Goal: Transaction & Acquisition: Subscribe to service/newsletter

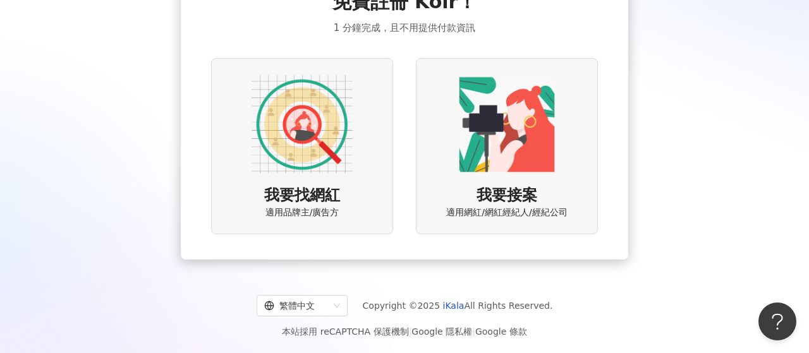
scroll to position [93, 0]
click at [332, 161] on img at bounding box center [301, 123] width 101 height 101
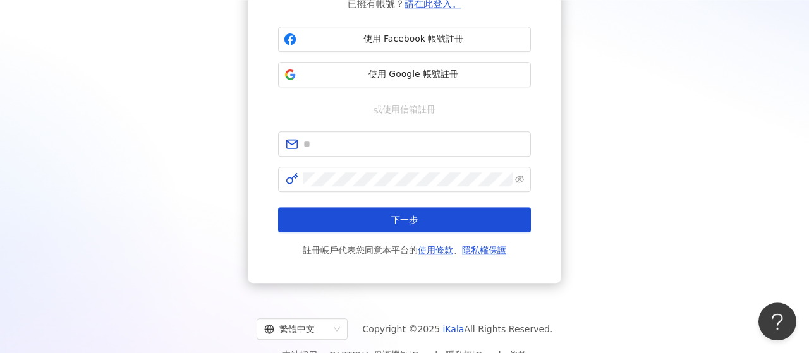
scroll to position [142, 0]
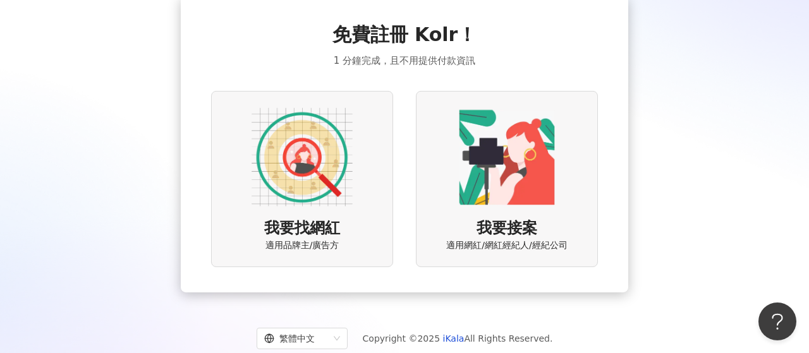
scroll to position [93, 0]
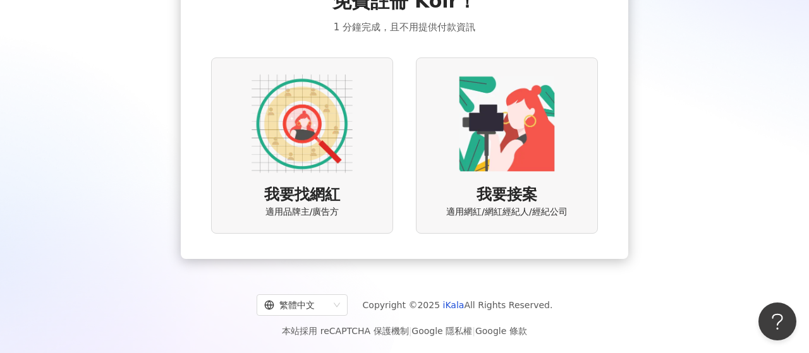
click at [289, 162] on img at bounding box center [301, 123] width 101 height 101
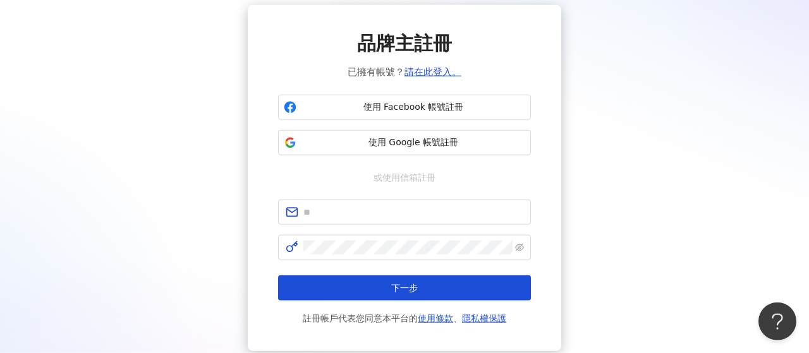
scroll to position [73, 0]
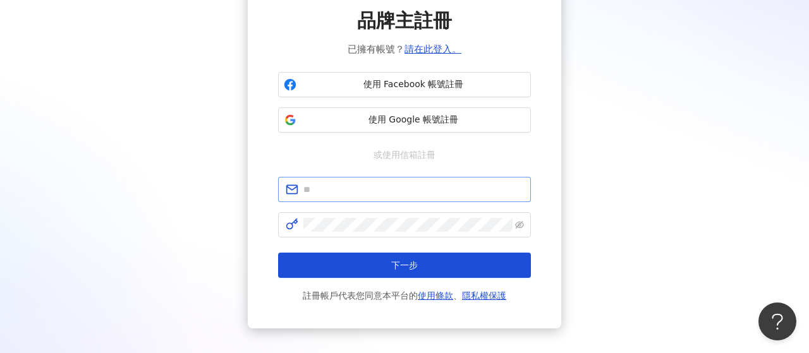
click at [328, 198] on span at bounding box center [404, 189] width 253 height 25
type input "**********"
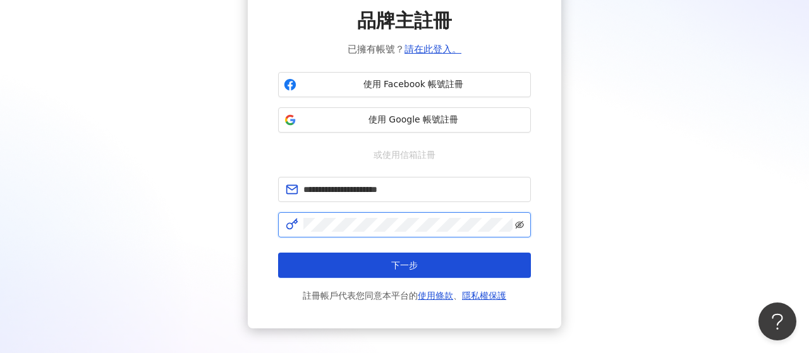
click at [522, 225] on icon "eye-invisible" at bounding box center [519, 224] width 9 height 9
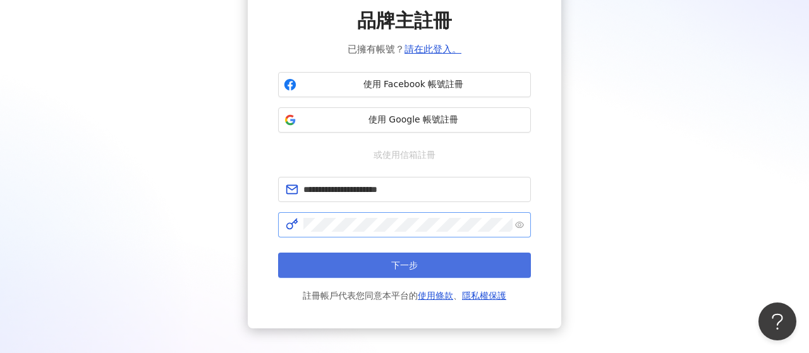
click at [428, 264] on button "下一步" at bounding box center [404, 265] width 253 height 25
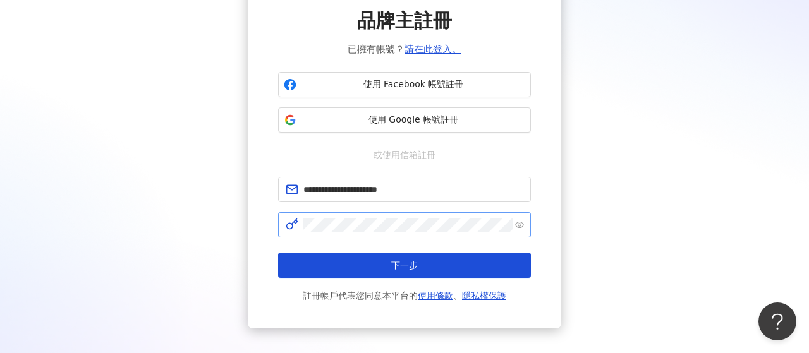
scroll to position [0, 0]
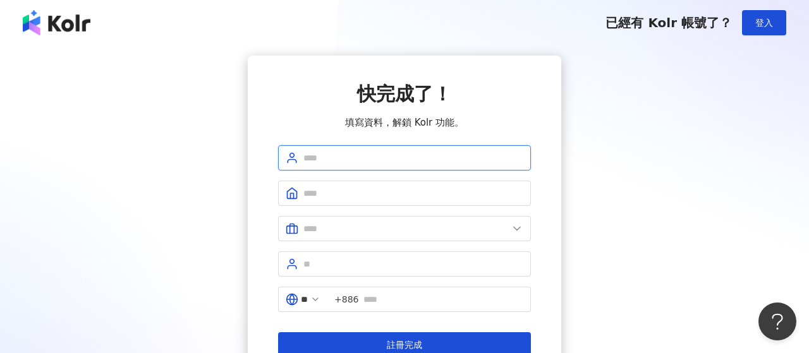
click at [336, 161] on input "text" at bounding box center [413, 158] width 220 height 14
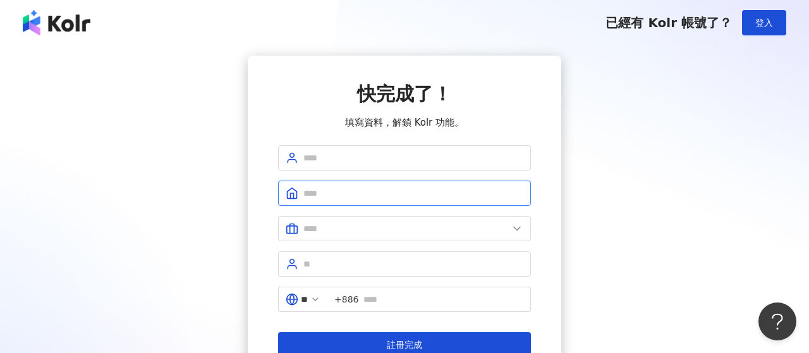
click at [330, 196] on input "text" at bounding box center [413, 193] width 220 height 14
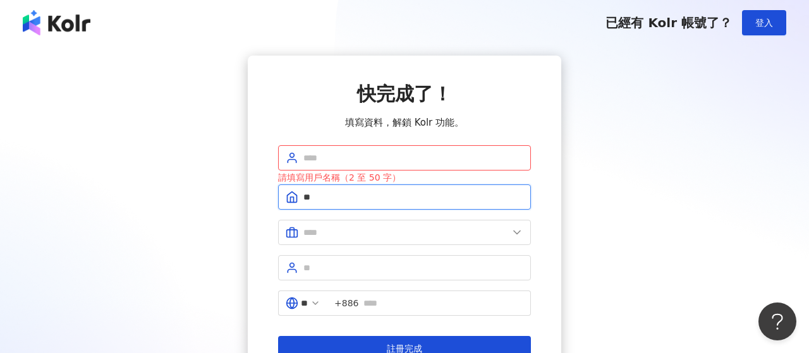
type input "*"
type input "**********"
click at [313, 159] on input "text" at bounding box center [413, 158] width 220 height 14
type input "***"
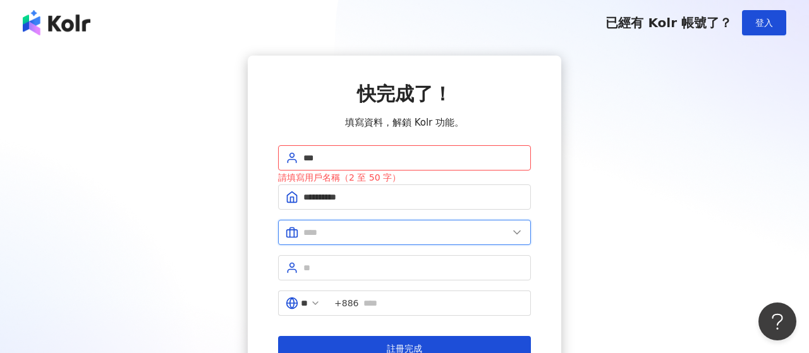
click at [358, 233] on input "text" at bounding box center [405, 233] width 205 height 14
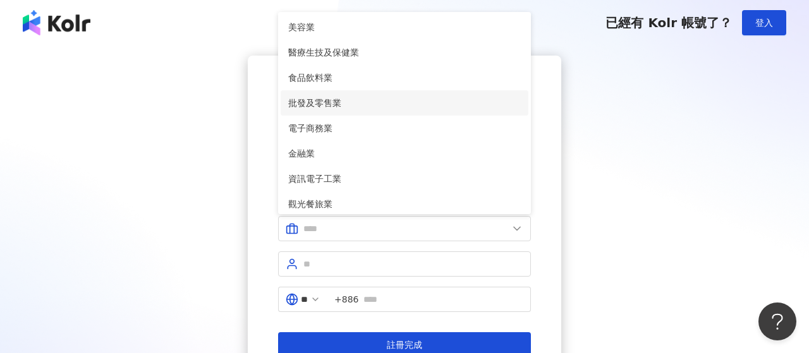
click at [329, 99] on span "批發及零售業" at bounding box center [404, 103] width 232 height 14
type input "******"
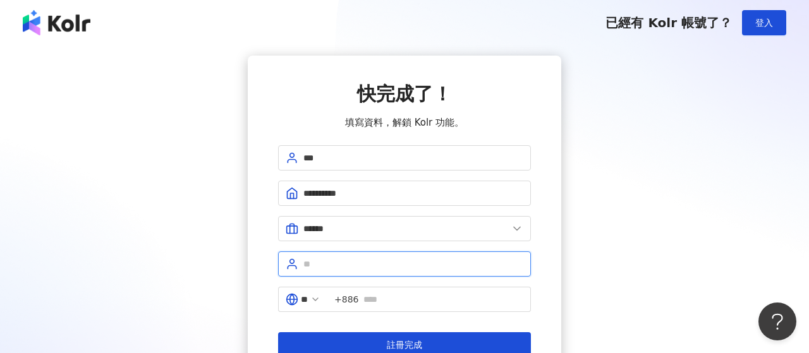
click at [332, 262] on input "text" at bounding box center [413, 264] width 220 height 14
type input "****"
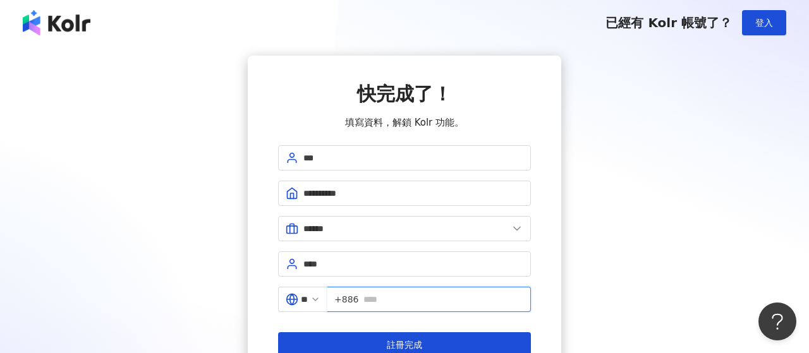
click at [443, 296] on input "text" at bounding box center [443, 300] width 160 height 14
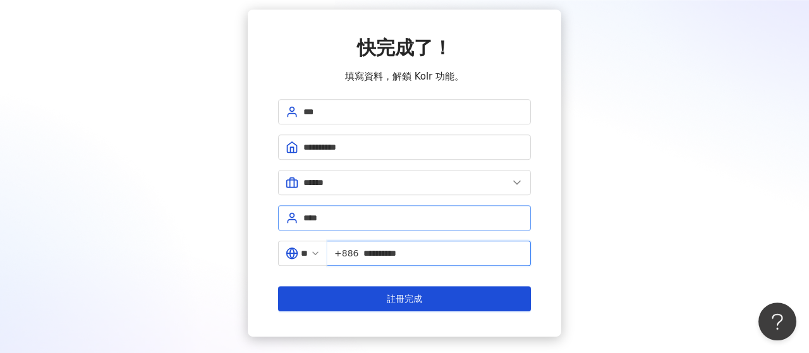
scroll to position [73, 0]
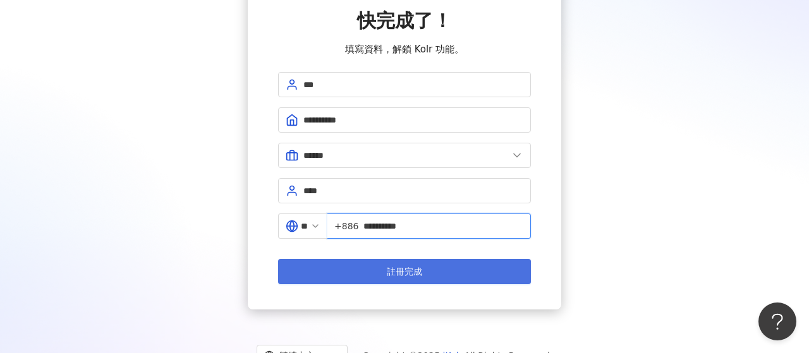
type input "**********"
click at [381, 268] on button "註冊完成" at bounding box center [404, 271] width 253 height 25
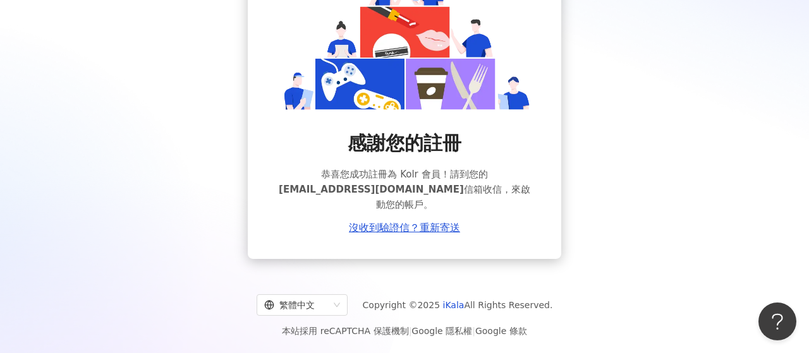
scroll to position [110, 0]
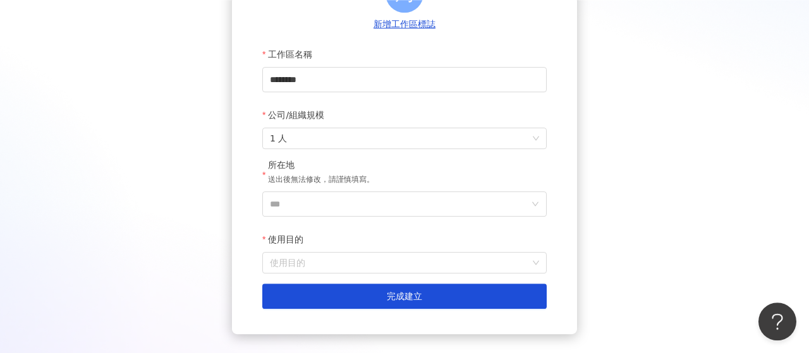
scroll to position [147, 0]
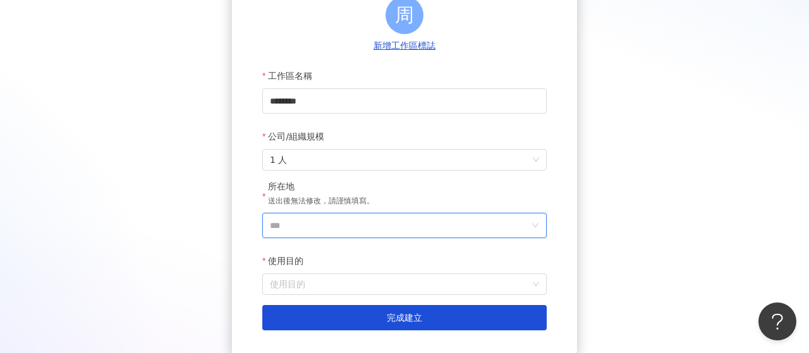
click at [291, 229] on input "***" at bounding box center [399, 226] width 259 height 24
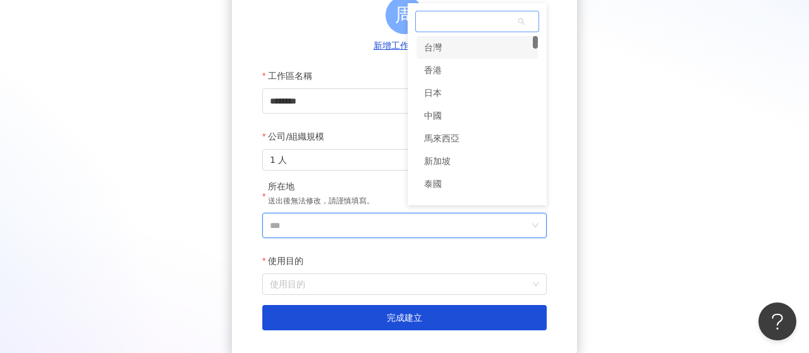
click at [447, 53] on div "台灣" at bounding box center [476, 47] width 121 height 23
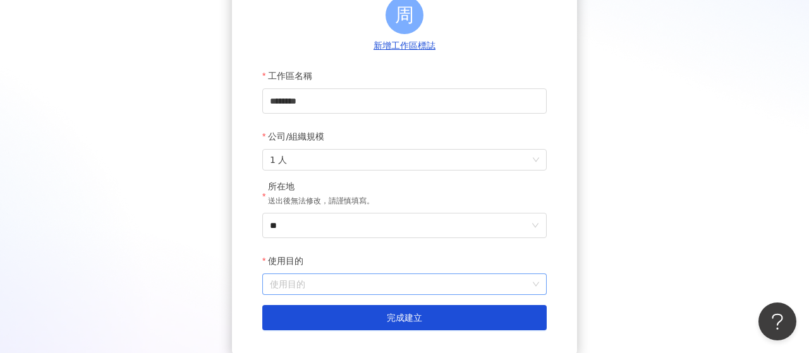
click at [301, 285] on input "使用目的" at bounding box center [404, 284] width 269 height 20
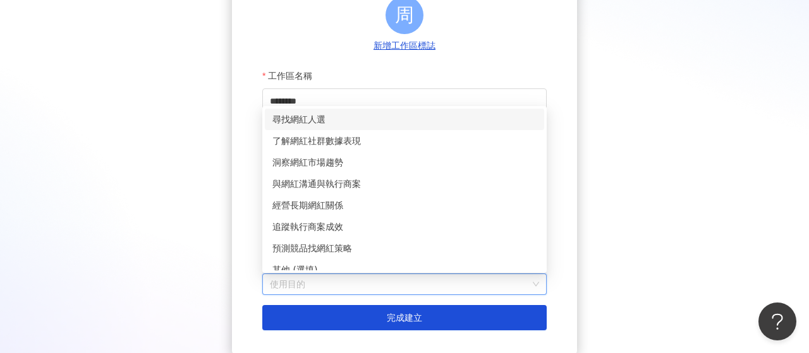
click at [325, 124] on div "尋找網紅人選" at bounding box center [404, 119] width 264 height 14
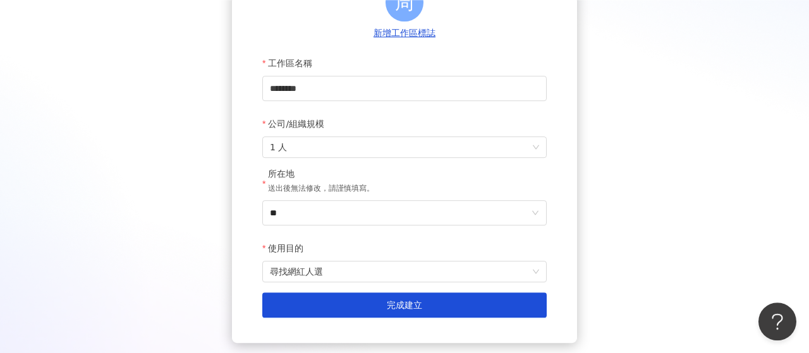
scroll to position [220, 0]
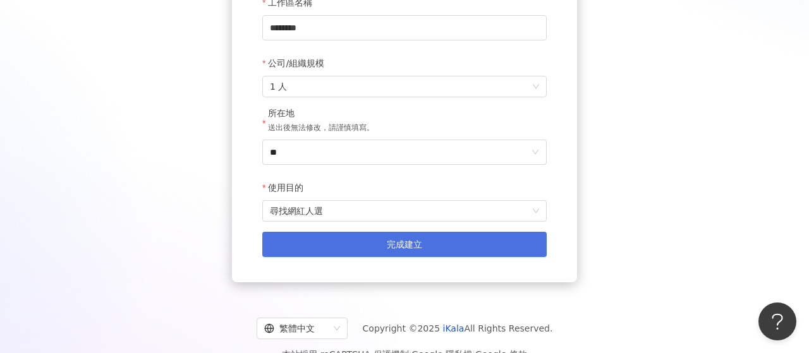
click at [372, 248] on button "完成建立" at bounding box center [404, 244] width 284 height 25
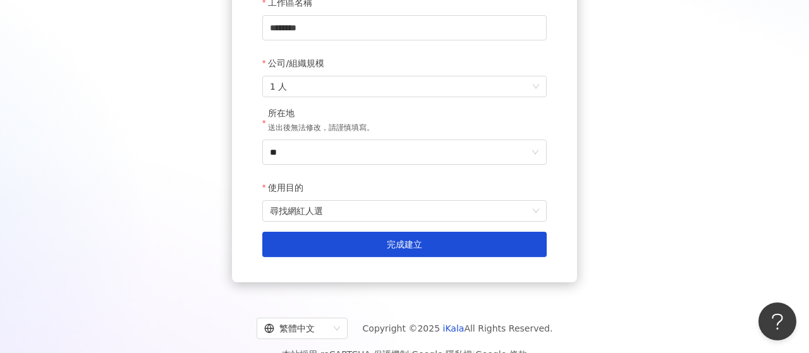
scroll to position [0, 0]
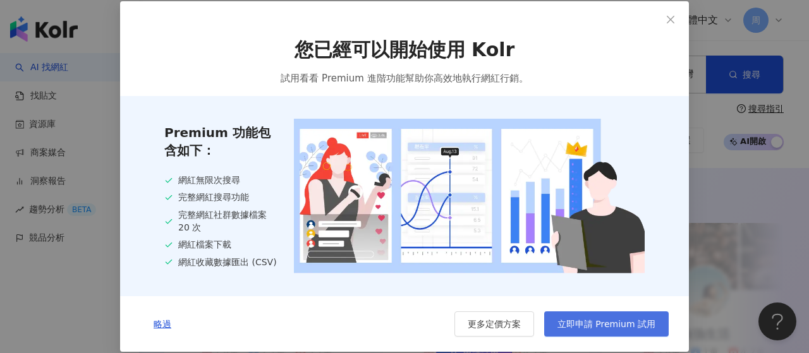
click at [602, 322] on span "立即申請 Premium 試用" at bounding box center [606, 324] width 98 height 10
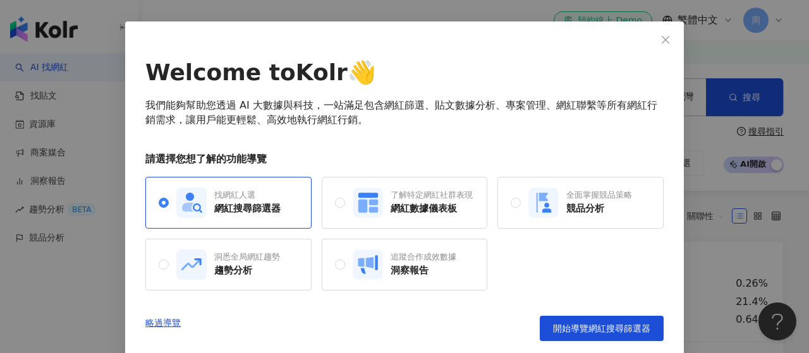
scroll to position [58, 0]
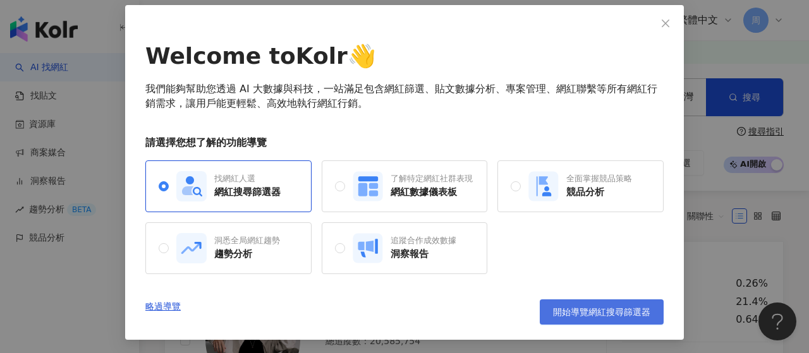
click at [578, 310] on span "開始導覽網紅搜尋篩選器" at bounding box center [601, 312] width 97 height 10
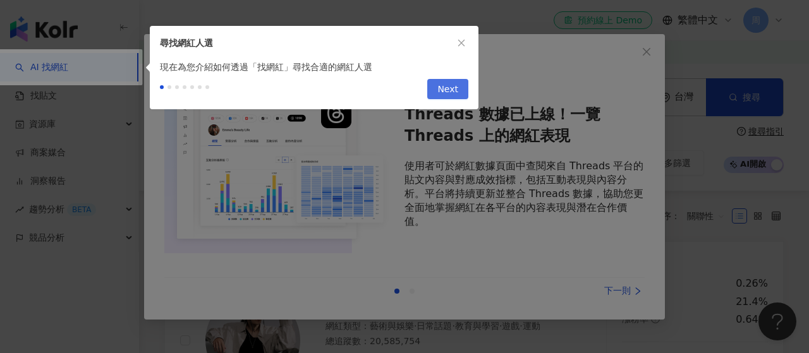
click at [458, 89] on button "Next" at bounding box center [447, 89] width 41 height 20
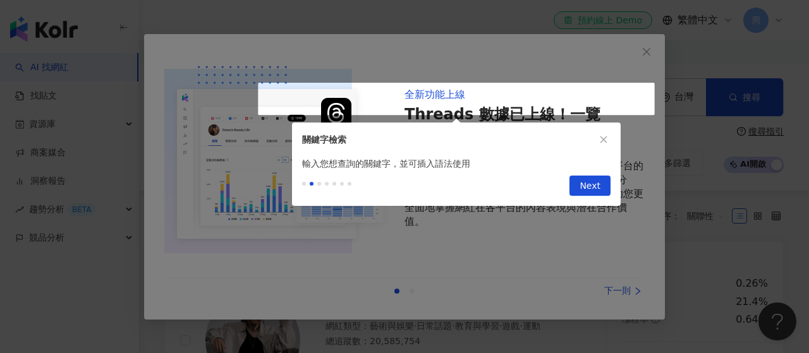
type input "*********"
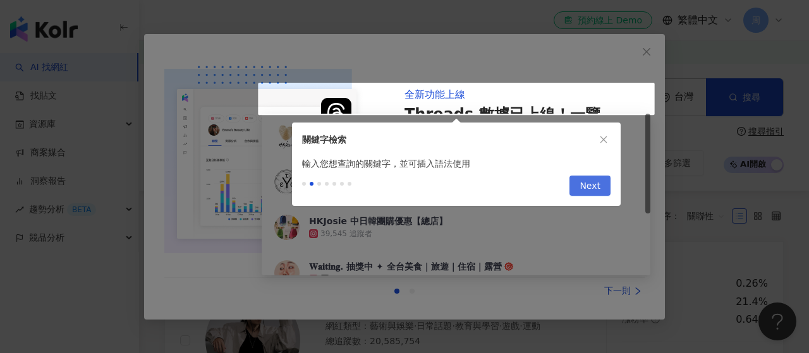
click at [588, 188] on span "Next" at bounding box center [589, 186] width 21 height 20
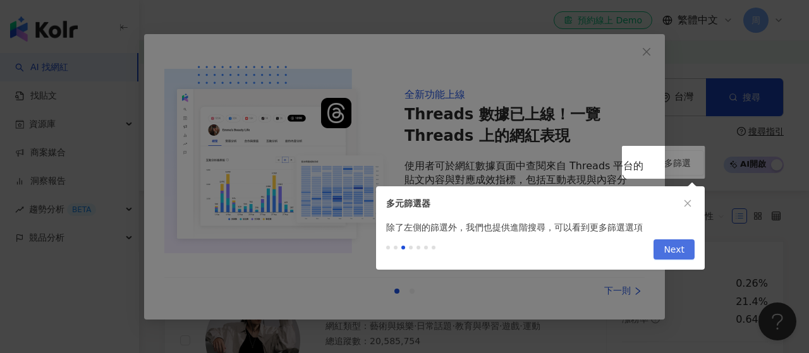
click at [673, 253] on span "Next" at bounding box center [673, 250] width 21 height 20
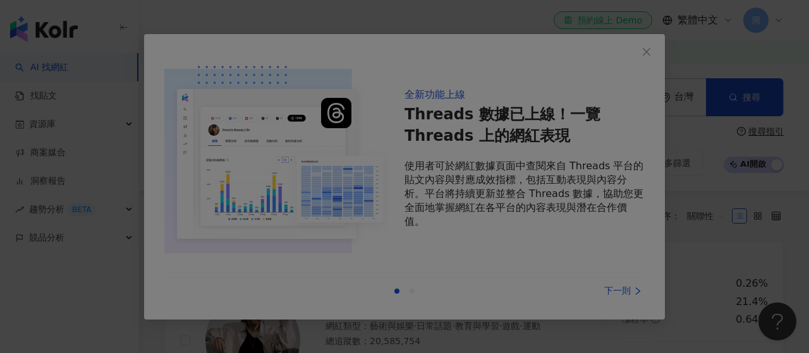
click at [649, 51] on div at bounding box center [404, 176] width 809 height 353
click at [617, 289] on div at bounding box center [404, 176] width 809 height 353
click at [639, 50] on div at bounding box center [404, 176] width 809 height 353
click at [640, 50] on div at bounding box center [404, 176] width 809 height 353
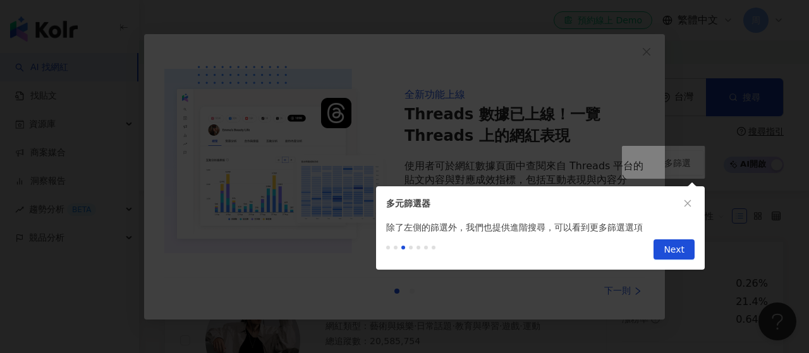
click at [69, 125] on div "全新功能上線 Threads 數據已上線！一覽 Threads 上的網紅表現 使用者可於網紅數據頁面中查閱來自 Threads 平台的貼文內容與對應成效指標，…" at bounding box center [404, 176] width 809 height 353
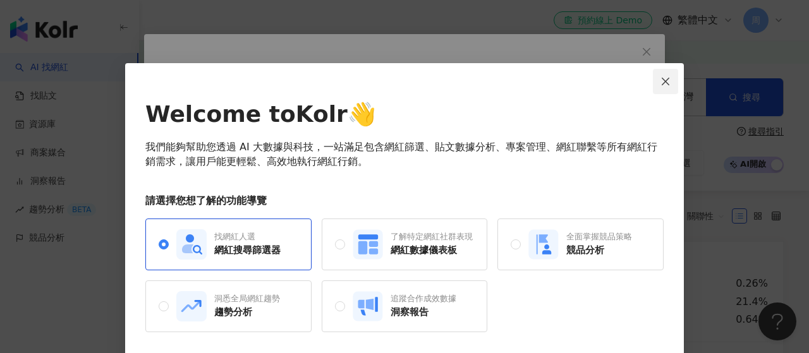
click at [664, 76] on button "Close" at bounding box center [665, 81] width 25 height 25
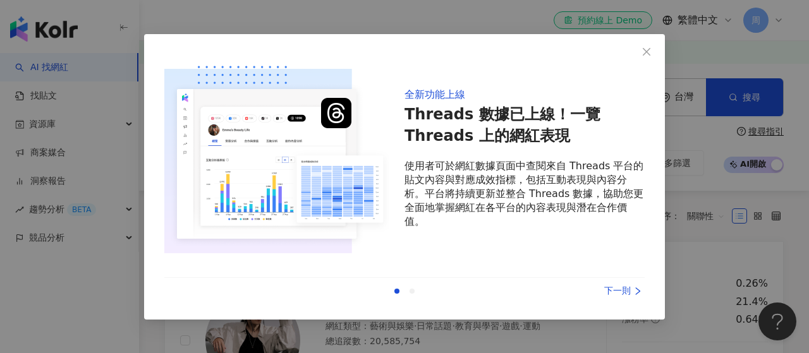
click at [618, 291] on div "下一則" at bounding box center [597, 291] width 95 height 14
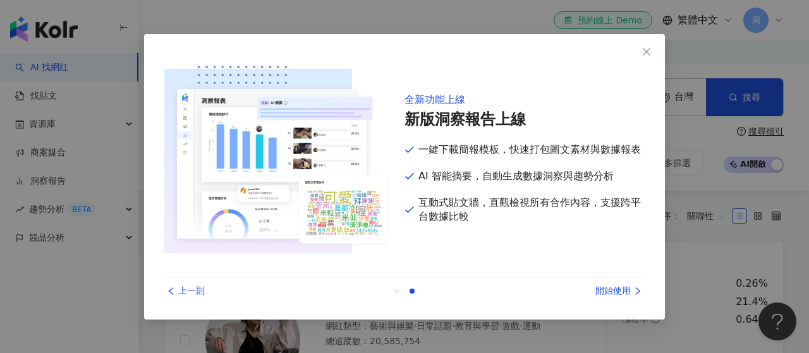
click at [617, 291] on div "開始使用" at bounding box center [597, 291] width 95 height 14
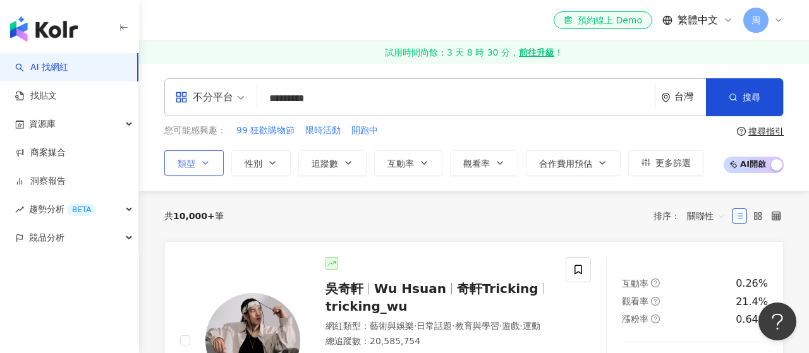
click at [195, 158] on button "類型" at bounding box center [193, 162] width 59 height 25
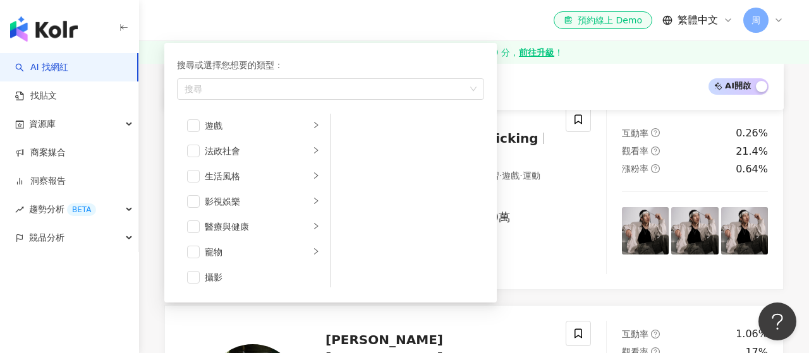
scroll to position [210, 0]
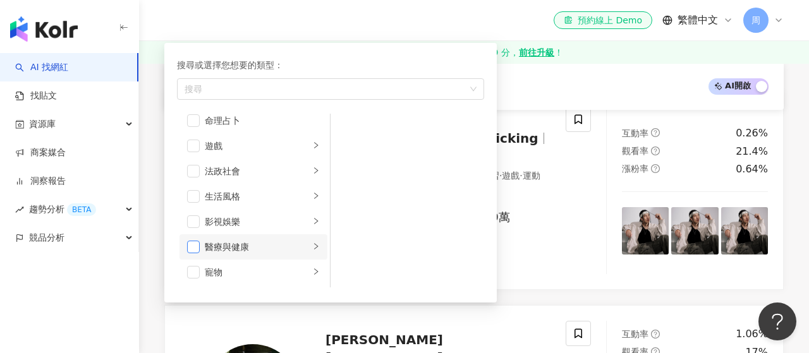
click at [191, 248] on span "button" at bounding box center [193, 247] width 13 height 13
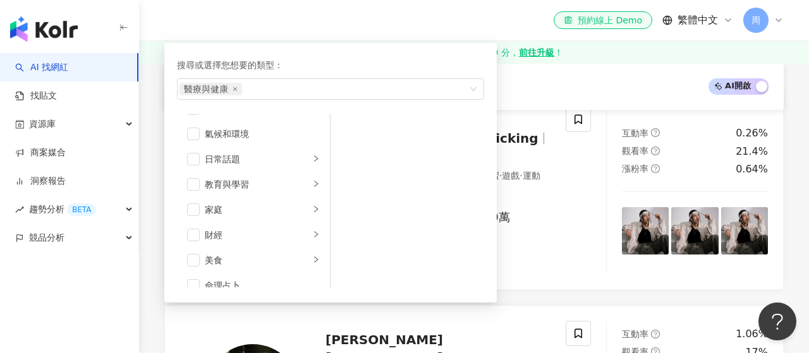
scroll to position [0, 0]
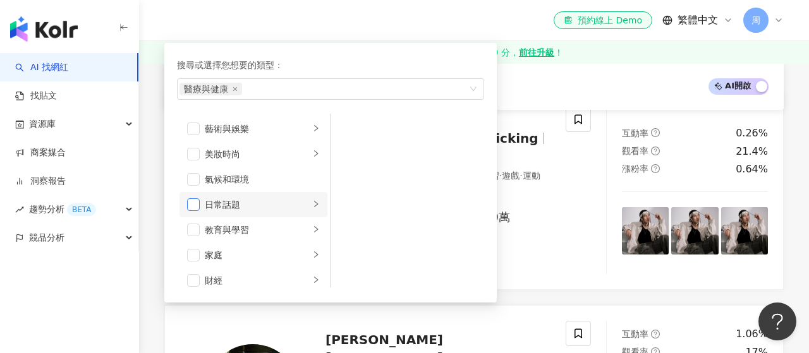
click at [193, 206] on span "button" at bounding box center [193, 204] width 13 height 13
click at [194, 252] on span "button" at bounding box center [193, 255] width 13 height 13
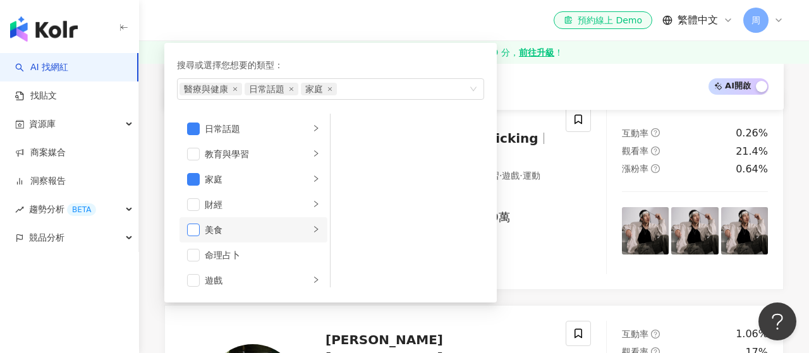
click at [196, 233] on span "button" at bounding box center [193, 230] width 13 height 13
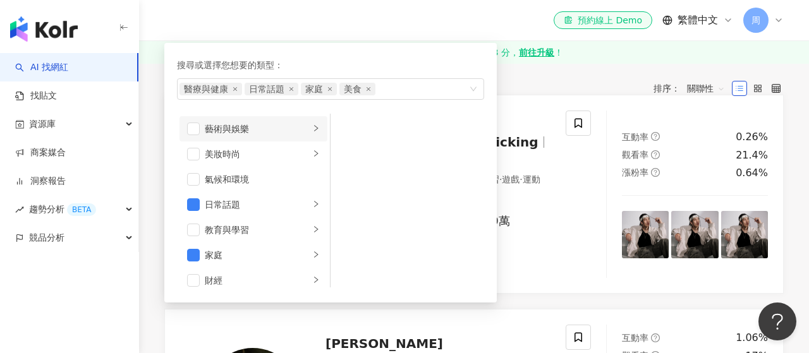
scroll to position [0, 0]
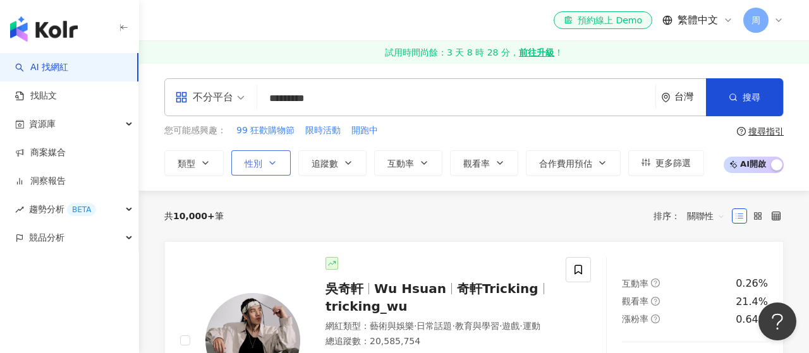
click at [266, 165] on button "性別" at bounding box center [260, 162] width 59 height 25
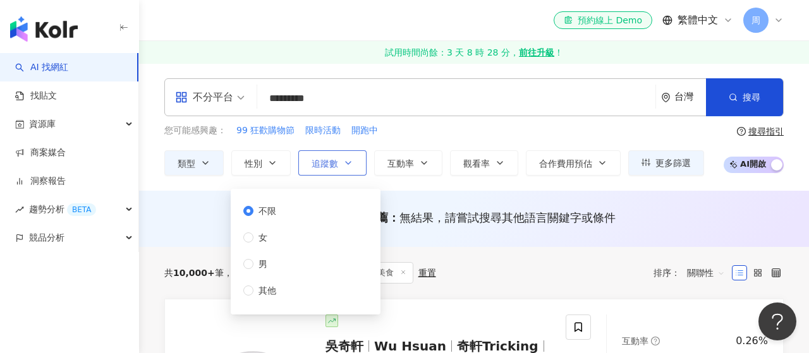
click at [324, 165] on span "追蹤數" at bounding box center [324, 164] width 27 height 10
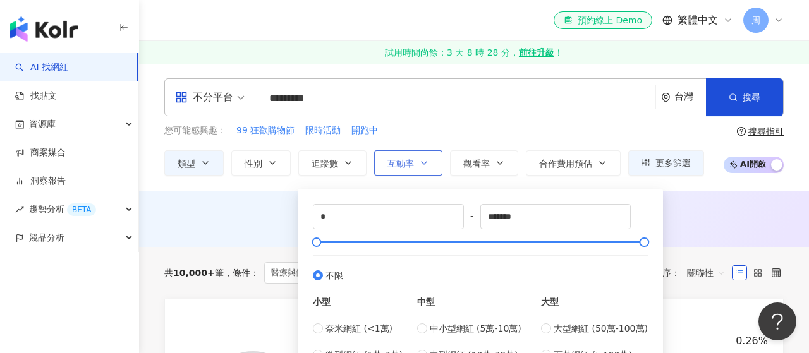
click at [401, 163] on span "互動率" at bounding box center [400, 164] width 27 height 10
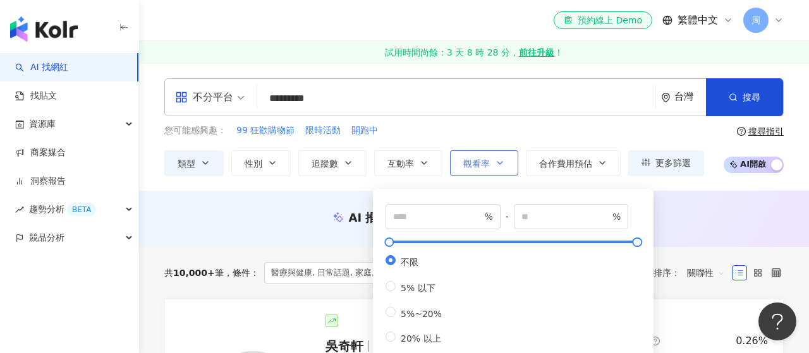
click at [473, 167] on span "觀看率" at bounding box center [476, 164] width 27 height 10
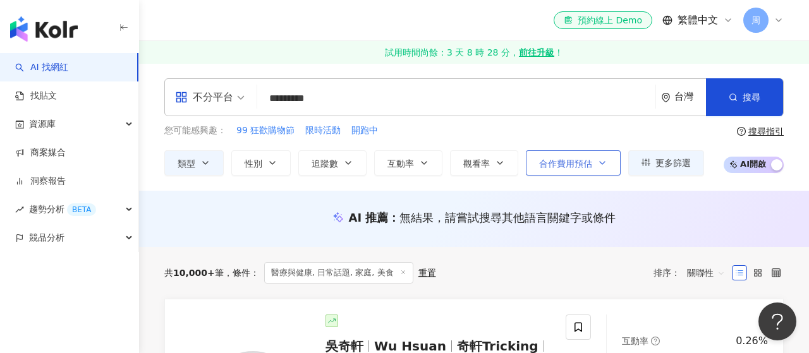
click at [576, 160] on span "合作費用預估" at bounding box center [565, 164] width 53 height 10
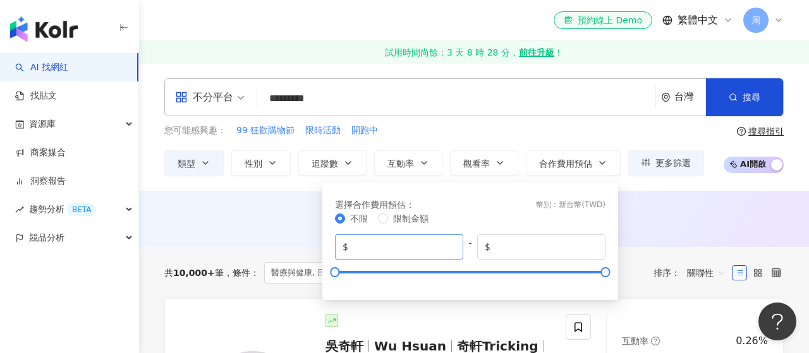
click at [450, 251] on input "*" at bounding box center [403, 247] width 105 height 14
click at [553, 250] on input "*******" at bounding box center [545, 247] width 105 height 14
drag, startPoint x: 527, startPoint y: 248, endPoint x: 492, endPoint y: 247, distance: 34.8
click at [493, 247] on input "*******" at bounding box center [545, 247] width 105 height 14
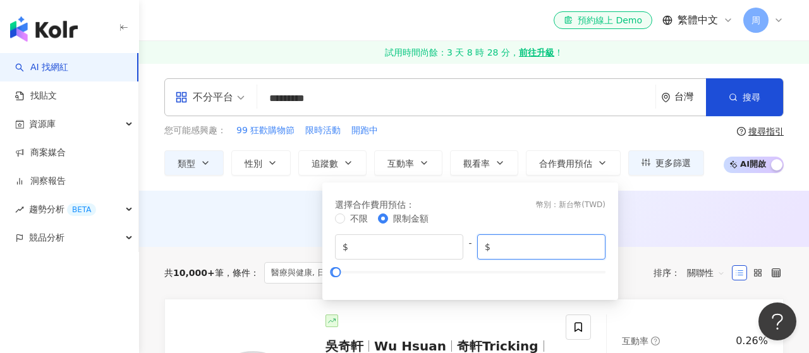
type input "****"
click at [600, 138] on div "您可能感興趣： 99 狂歡購物節 限時活動 開跑中 類型 性別 追蹤數 互動率 觀看率 合作費用預估 更多篩選 不限 女 男 其他 * - ******* 不…" at bounding box center [434, 150] width 540 height 52
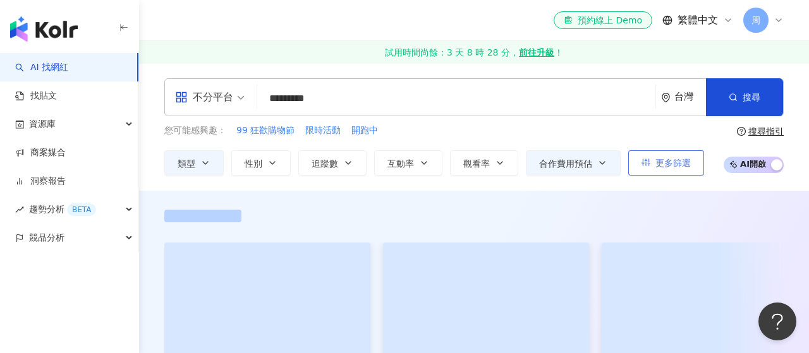
click at [668, 166] on span "更多篩選" at bounding box center [672, 163] width 35 height 10
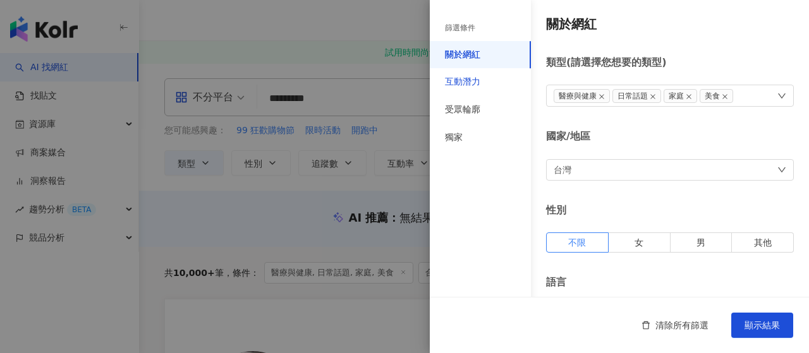
click at [473, 85] on div "互動潛力" at bounding box center [462, 82] width 35 height 13
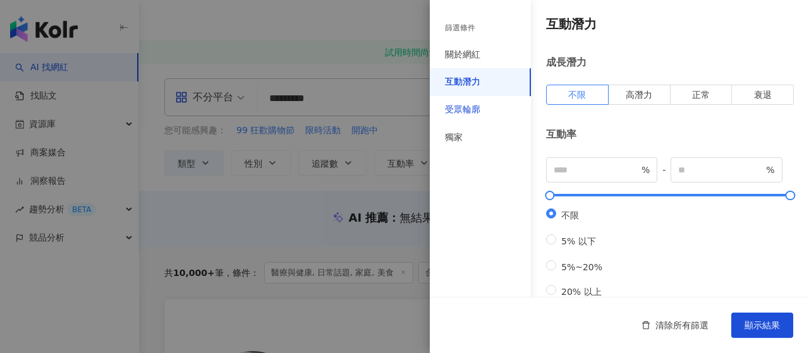
click at [470, 104] on div "受眾輪廓" at bounding box center [462, 110] width 35 height 13
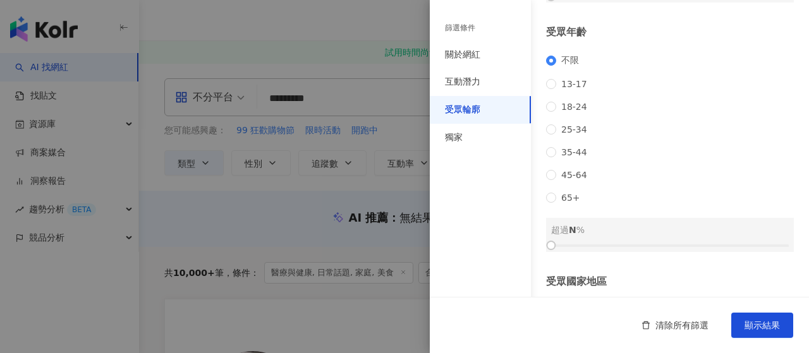
scroll to position [76, 0]
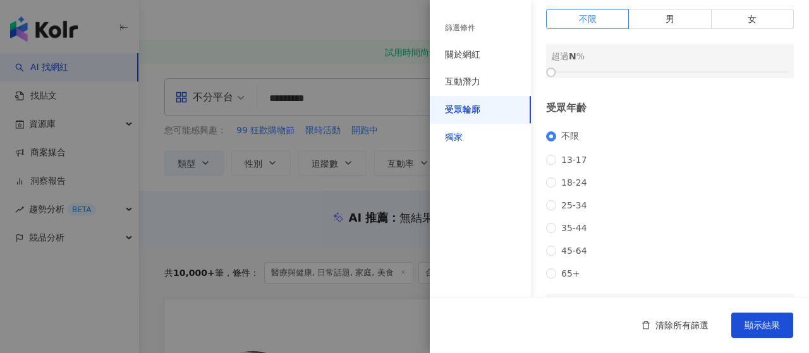
click at [461, 138] on div "獨家" at bounding box center [454, 137] width 18 height 13
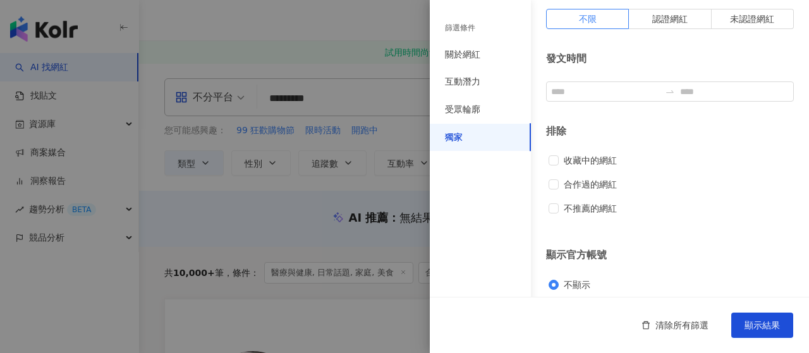
click at [482, 254] on div "篩選條件 關於網紅 互動潛力 受眾輪廓 獨家" at bounding box center [480, 184] width 101 height 338
click at [745, 215] on div "不推薦的網紅" at bounding box center [669, 209] width 243 height 14
click at [343, 13] on div at bounding box center [404, 176] width 809 height 353
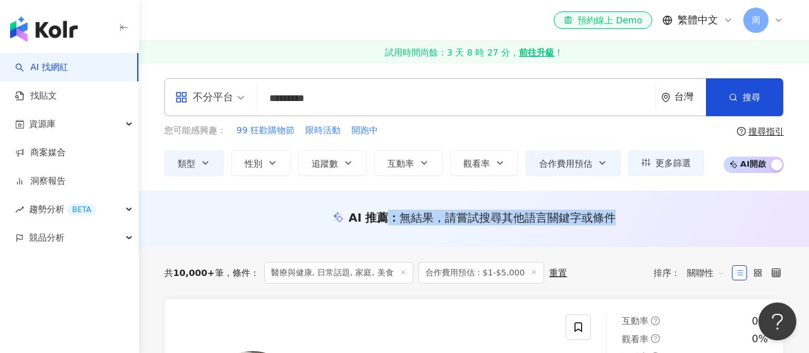
drag, startPoint x: 386, startPoint y: 218, endPoint x: 680, endPoint y: 217, distance: 294.4
click at [680, 217] on div "AI 推薦 ： 無結果，請嘗試搜尋其他語言關鍵字或條件" at bounding box center [473, 218] width 619 height 16
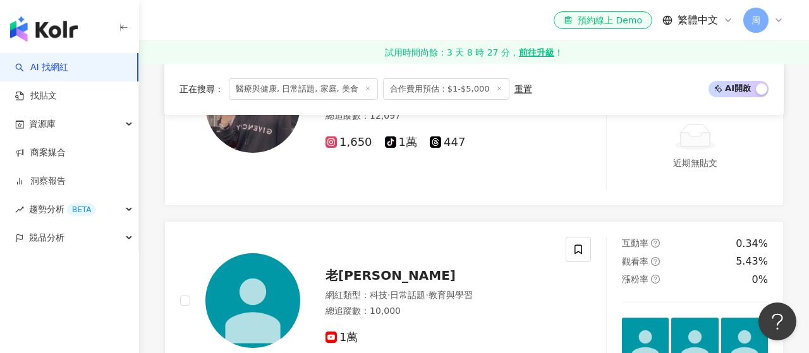
scroll to position [0, 0]
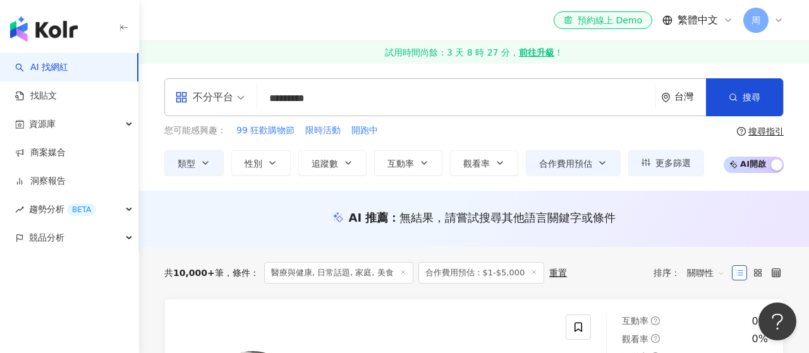
click at [477, 239] on div "AI 推薦 ： 無結果，請嘗試搜尋其他語言關鍵字或條件" at bounding box center [474, 219] width 670 height 56
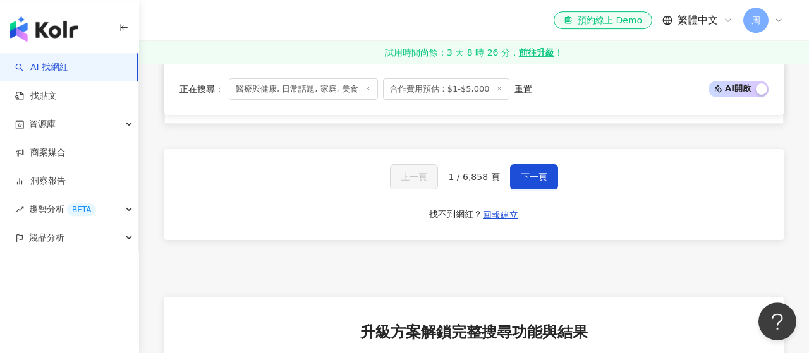
scroll to position [2272, 0]
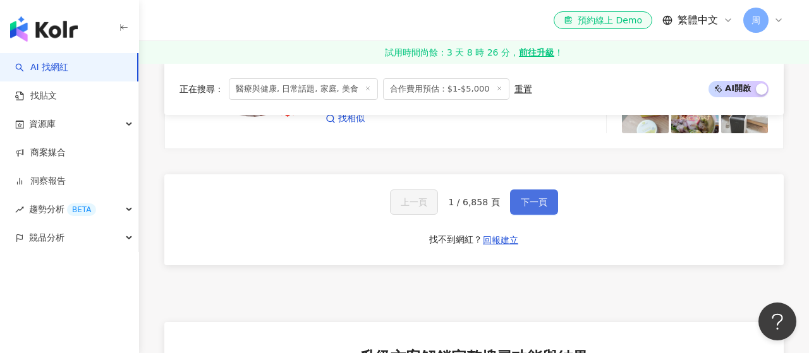
click at [521, 198] on span "下一頁" at bounding box center [534, 202] width 27 height 10
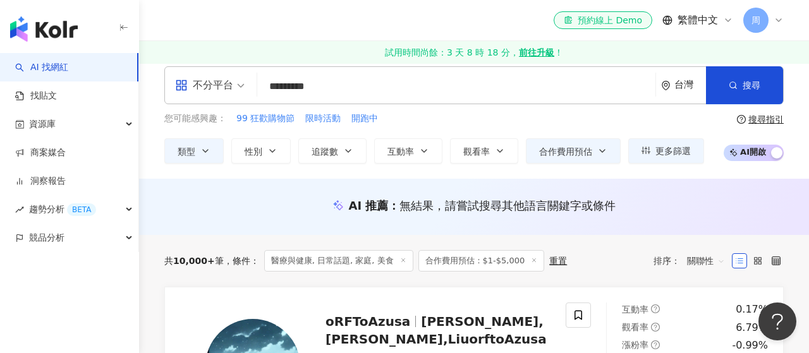
scroll to position [0, 0]
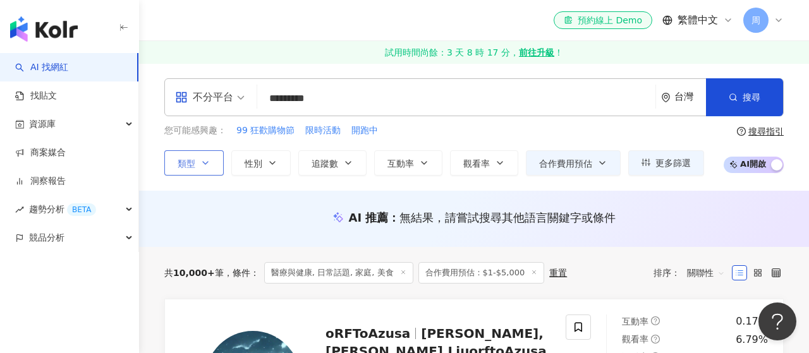
click at [205, 160] on icon "button" at bounding box center [205, 163] width 10 height 10
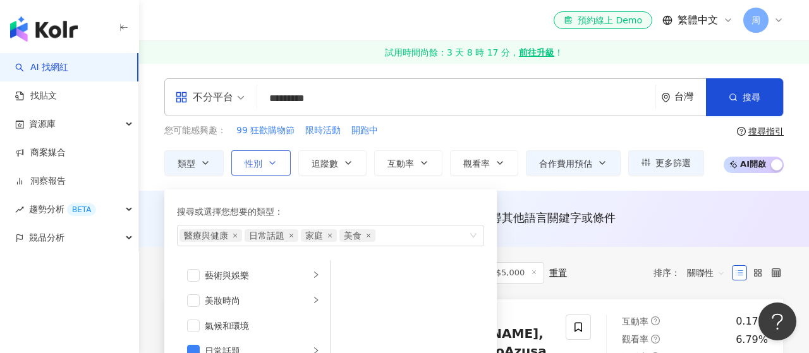
click at [256, 164] on span "性別" at bounding box center [253, 164] width 18 height 10
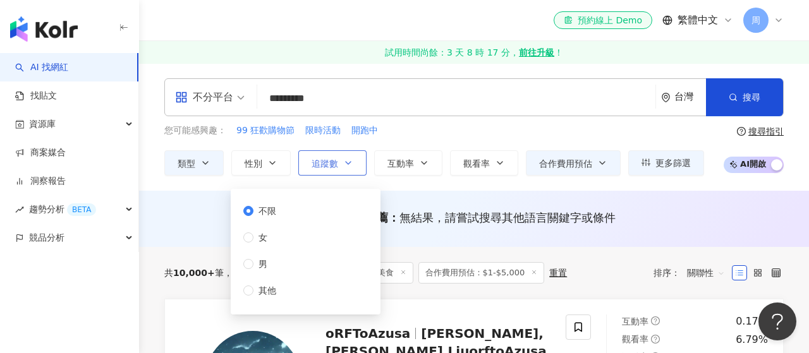
click at [334, 164] on span "追蹤數" at bounding box center [324, 164] width 27 height 10
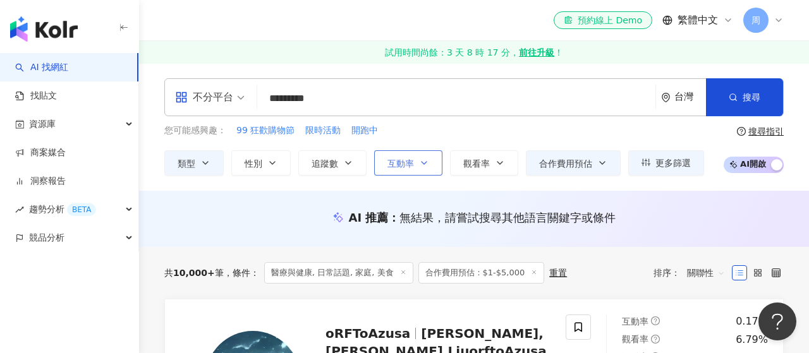
click at [405, 164] on span "互動率" at bounding box center [400, 164] width 27 height 10
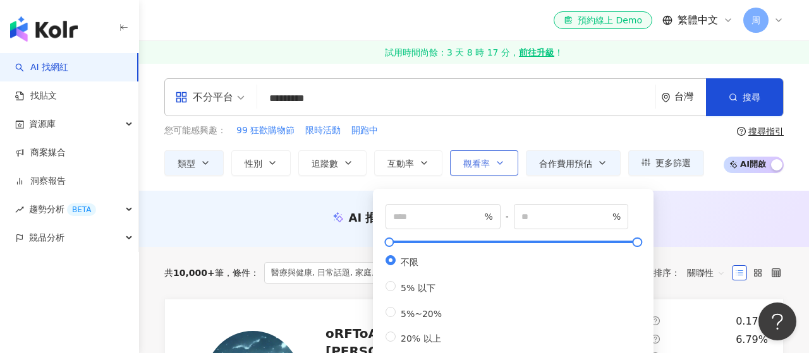
click at [486, 164] on span "觀看率" at bounding box center [476, 164] width 27 height 10
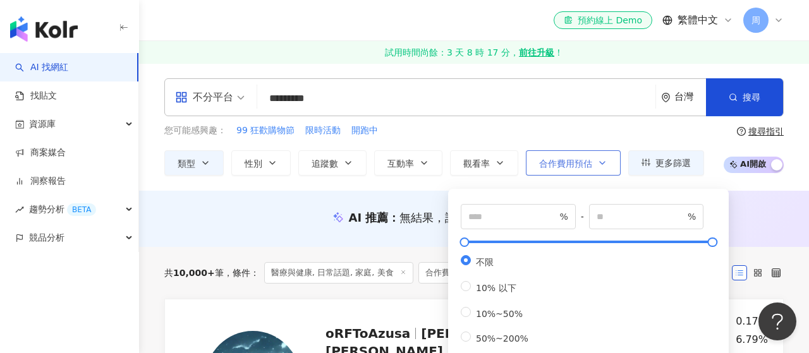
click at [546, 164] on span "合作費用預估" at bounding box center [565, 164] width 53 height 10
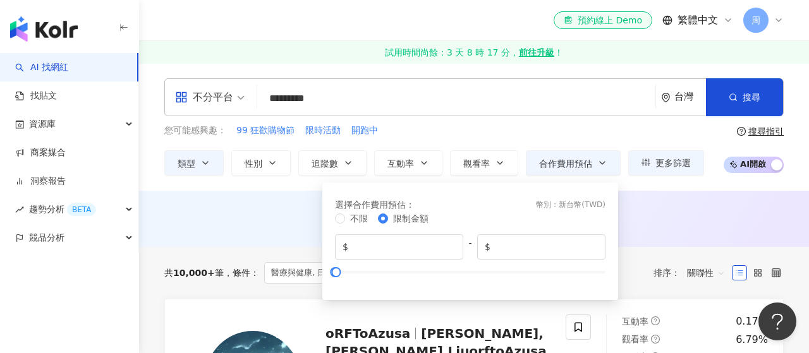
click at [709, 183] on div "不分平台 ********* 台灣 搜尋 d64616b7-58c8-4b00-9d69-19f67c50902d Hkjosie 中日韓團購優惠【學生店】 …" at bounding box center [474, 127] width 670 height 128
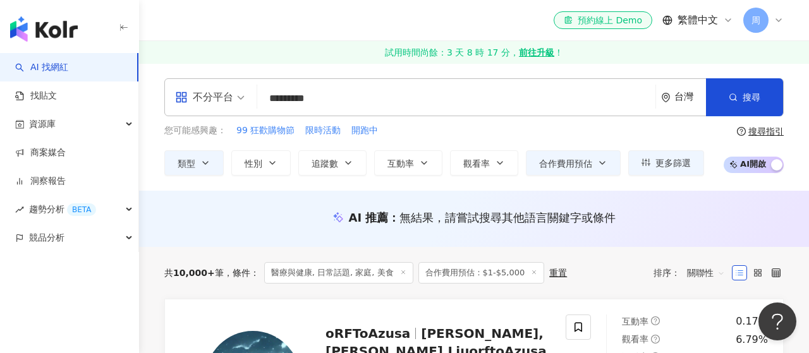
click at [772, 164] on div "button" at bounding box center [776, 166] width 11 height 16
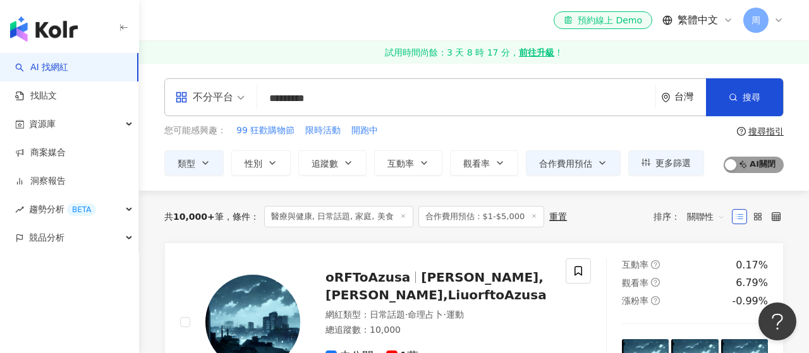
click at [733, 167] on div "button" at bounding box center [730, 166] width 11 height 16
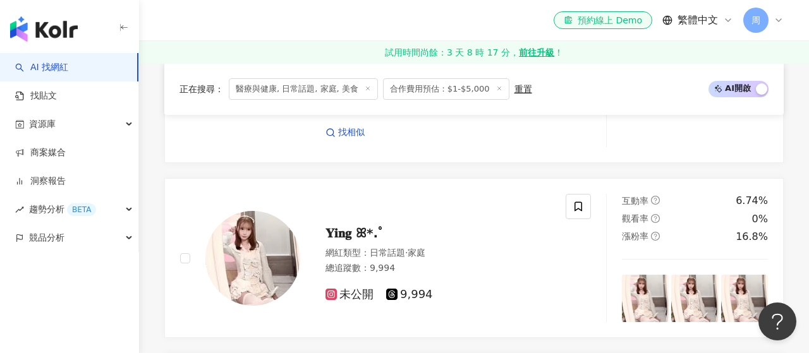
scroll to position [1612, 0]
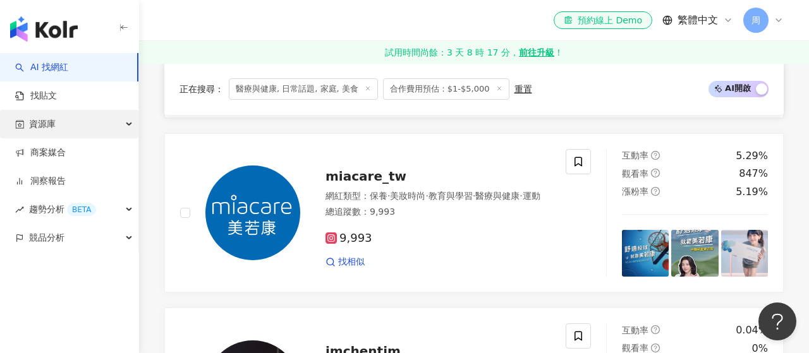
click at [70, 124] on div "資源庫" at bounding box center [69, 124] width 138 height 28
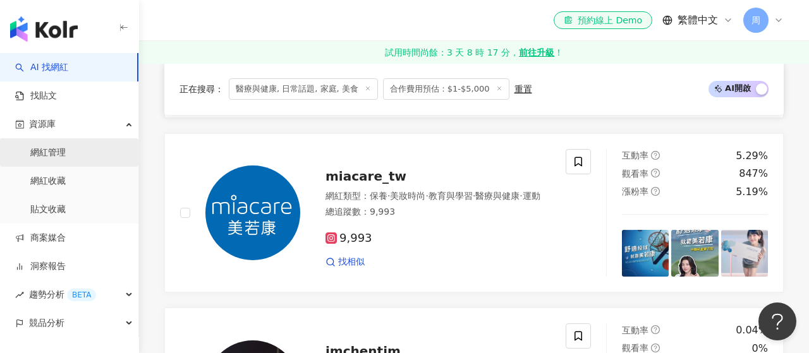
click at [66, 152] on link "網紅管理" at bounding box center [47, 153] width 35 height 13
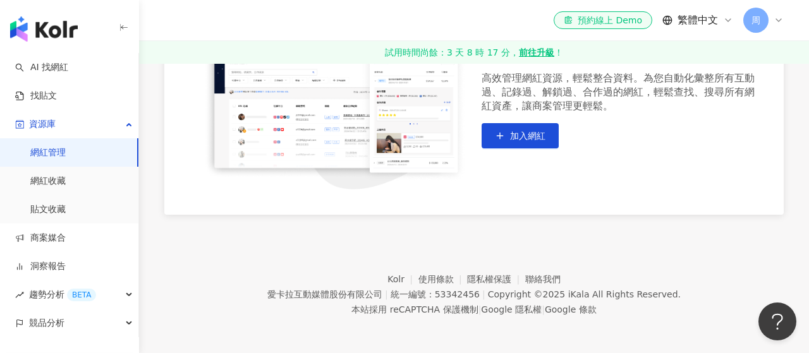
scroll to position [182, 0]
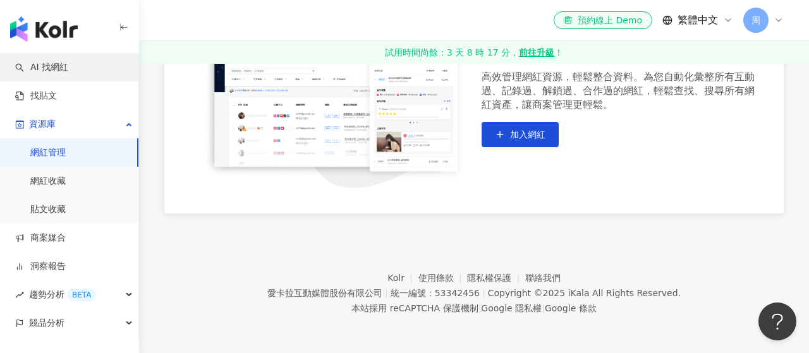
click at [49, 69] on link "AI 找網紅" at bounding box center [41, 67] width 53 height 13
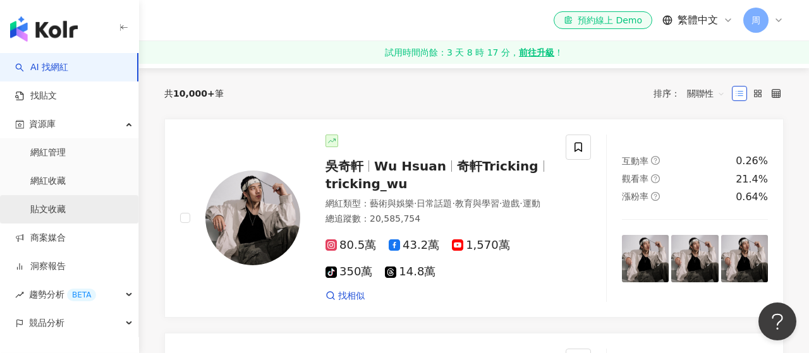
scroll to position [147, 0]
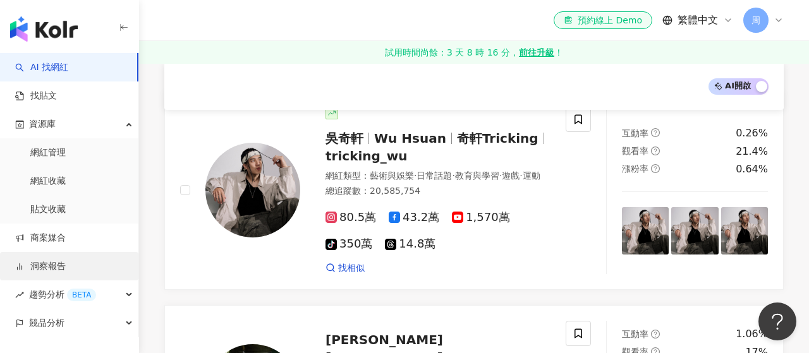
click at [54, 267] on link "洞察報告" at bounding box center [40, 266] width 51 height 13
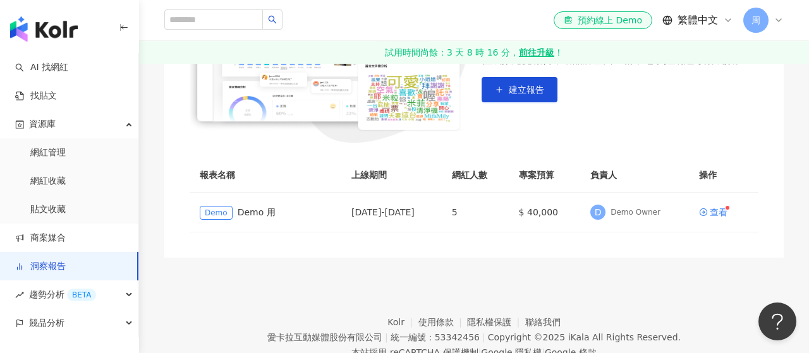
scroll to position [277, 0]
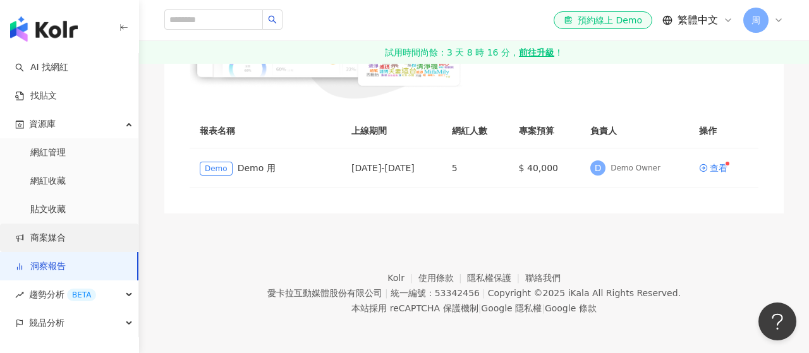
click at [51, 242] on link "商案媒合" at bounding box center [40, 238] width 51 height 13
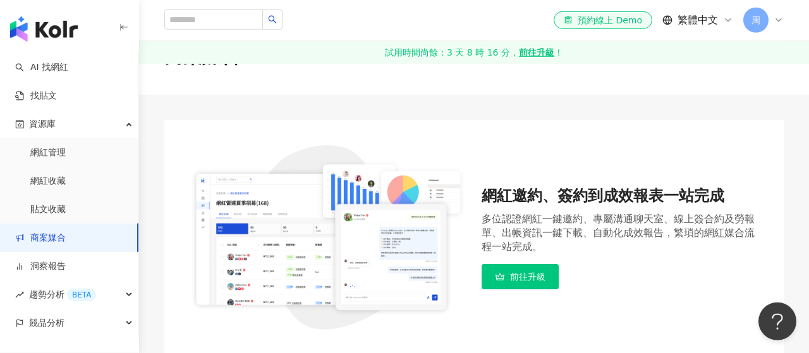
scroll to position [40, 0]
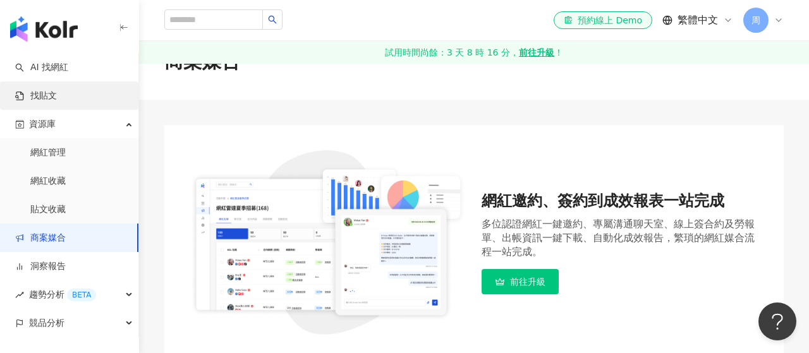
click at [45, 91] on link "找貼文" at bounding box center [36, 96] width 42 height 13
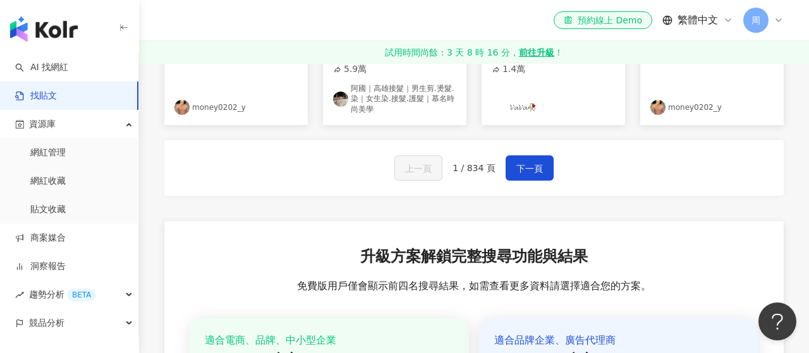
scroll to position [586, 0]
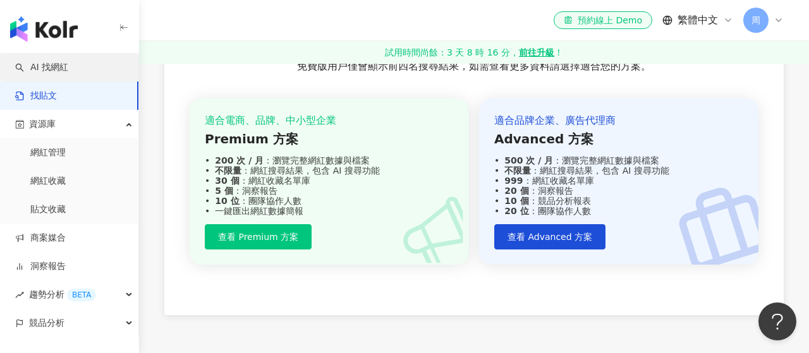
click at [45, 70] on link "AI 找網紅" at bounding box center [41, 67] width 53 height 13
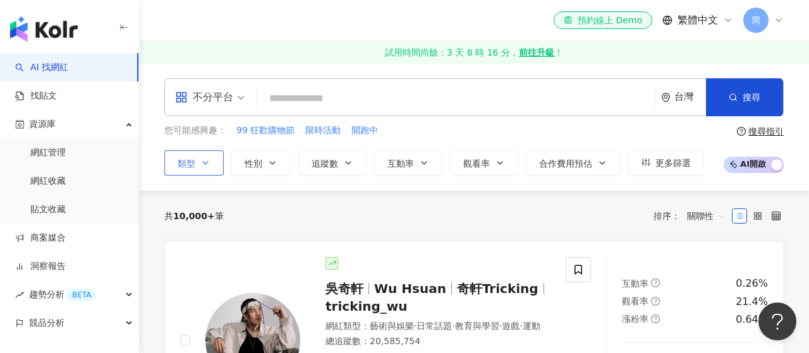
click at [209, 164] on icon "button" at bounding box center [205, 163] width 10 height 10
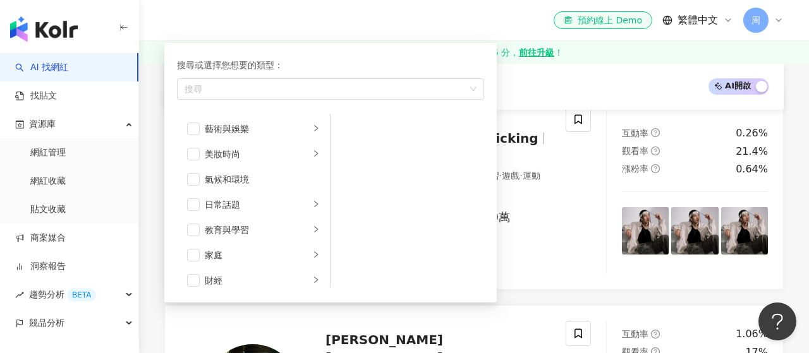
scroll to position [76, 0]
click at [201, 228] on li "美食" at bounding box center [253, 229] width 148 height 25
click at [191, 229] on span "button" at bounding box center [193, 230] width 13 height 13
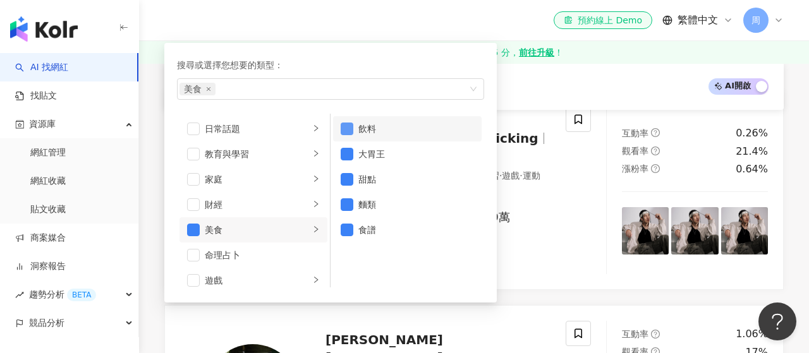
click at [351, 130] on span "button" at bounding box center [347, 129] width 13 height 13
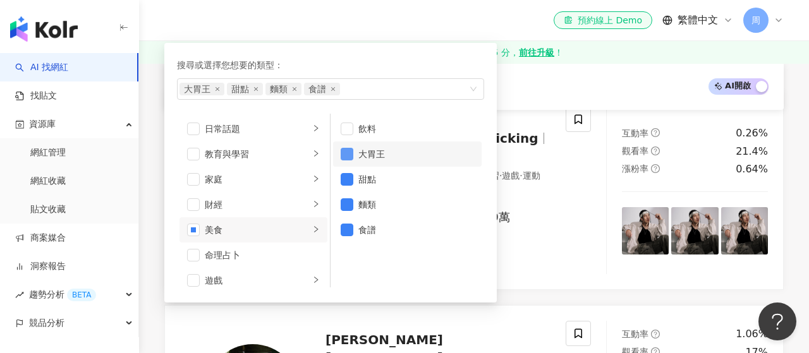
click at [349, 151] on span "button" at bounding box center [347, 154] width 13 height 13
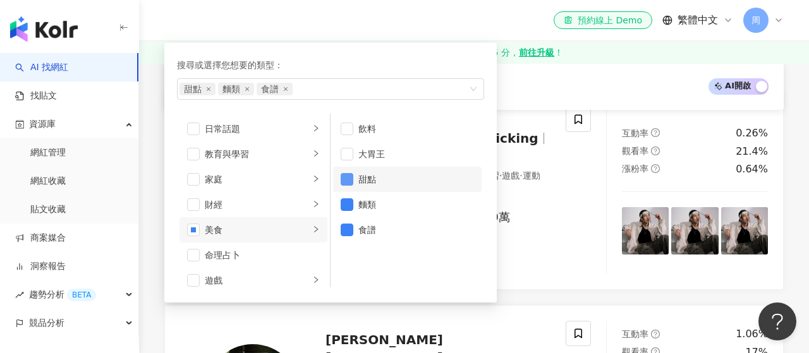
click at [346, 178] on span "button" at bounding box center [347, 179] width 13 height 13
click at [342, 201] on span "button" at bounding box center [347, 204] width 13 height 13
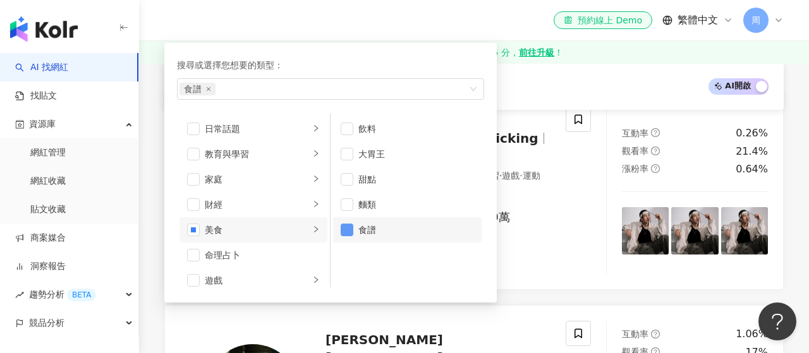
click at [342, 229] on span "button" at bounding box center [347, 230] width 13 height 13
click at [351, 126] on span "button" at bounding box center [347, 129] width 13 height 13
click at [191, 126] on span "button" at bounding box center [193, 129] width 13 height 13
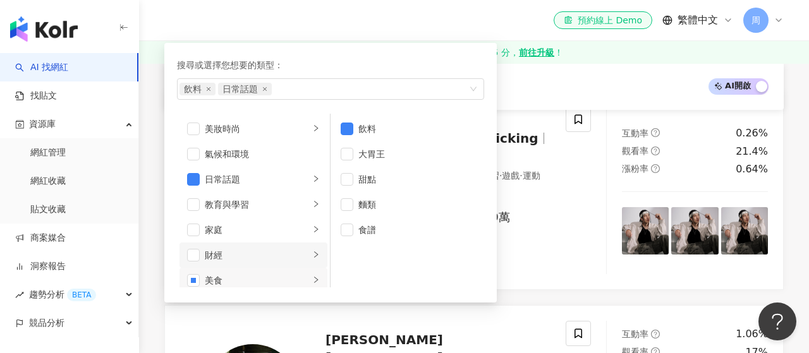
scroll to position [0, 0]
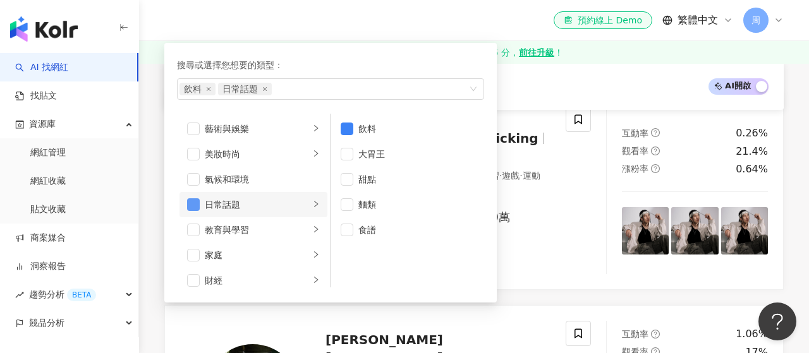
click at [199, 202] on span "button" at bounding box center [193, 204] width 13 height 13
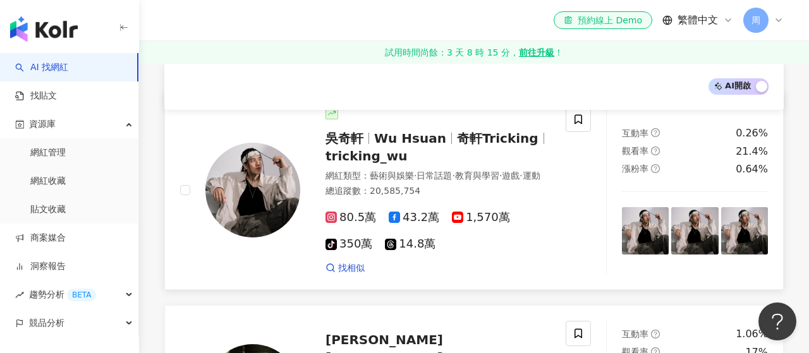
click at [534, 238] on div "80.5萬 43.2萬 1,570萬 tiktok-icon 350萬 14.8萬" at bounding box center [437, 231] width 225 height 41
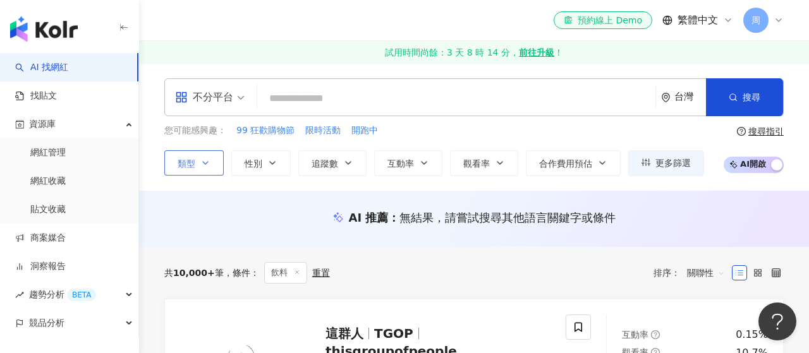
click at [193, 162] on span "類型" at bounding box center [187, 164] width 18 height 10
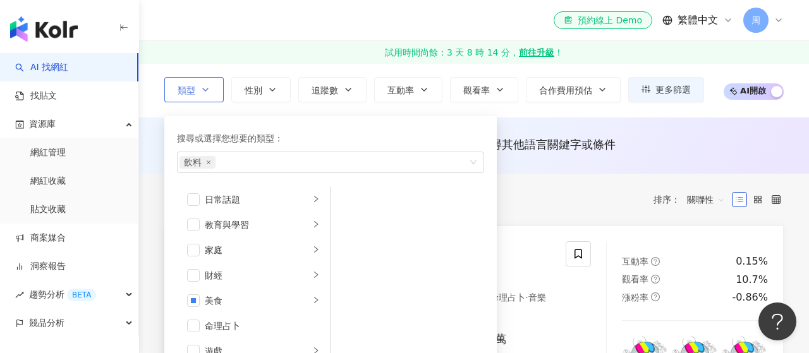
scroll to position [152, 0]
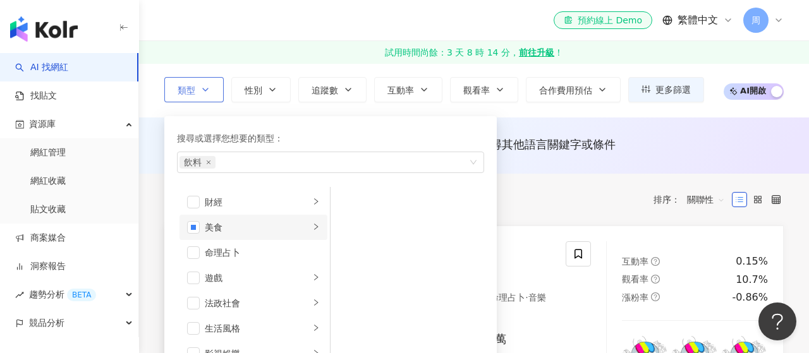
click at [210, 227] on div "美食" at bounding box center [257, 227] width 105 height 14
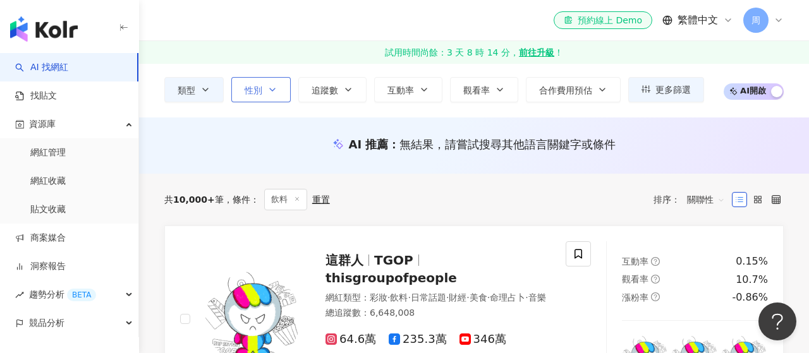
click at [260, 90] on span "性別" at bounding box center [253, 90] width 18 height 10
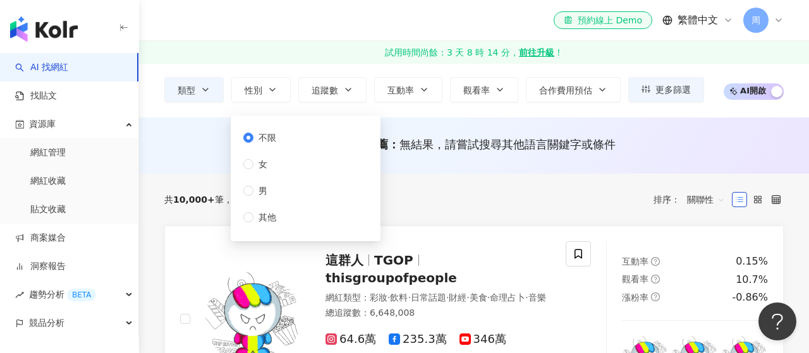
scroll to position [0, 0]
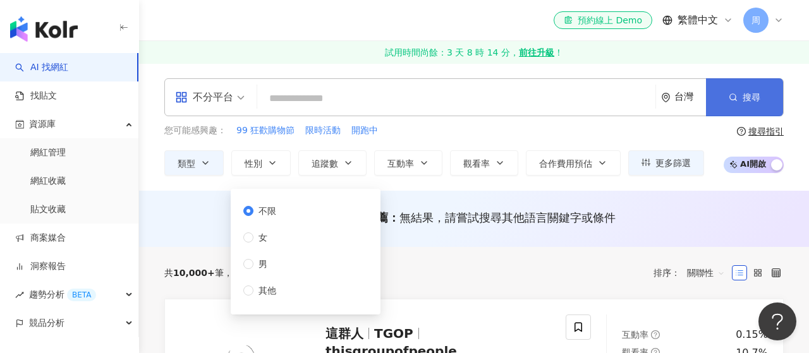
click at [739, 94] on button "搜尋" at bounding box center [744, 97] width 77 height 38
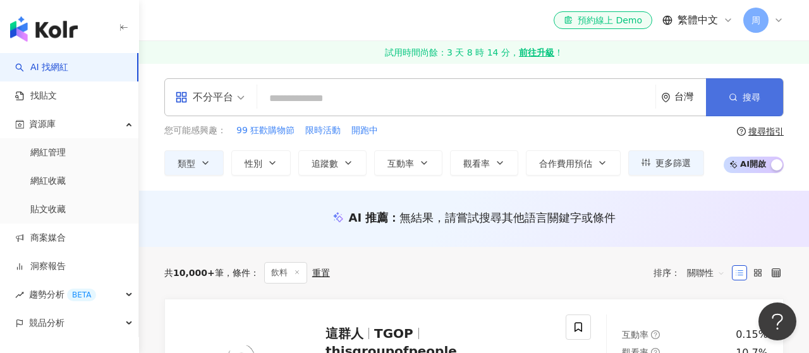
click at [733, 94] on circle "button" at bounding box center [733, 97] width 6 height 6
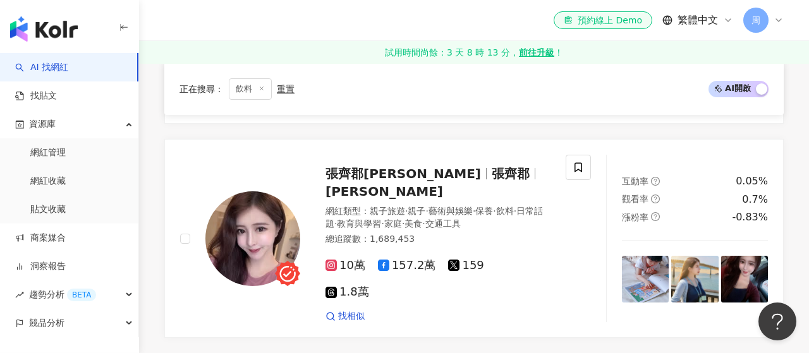
scroll to position [2345, 0]
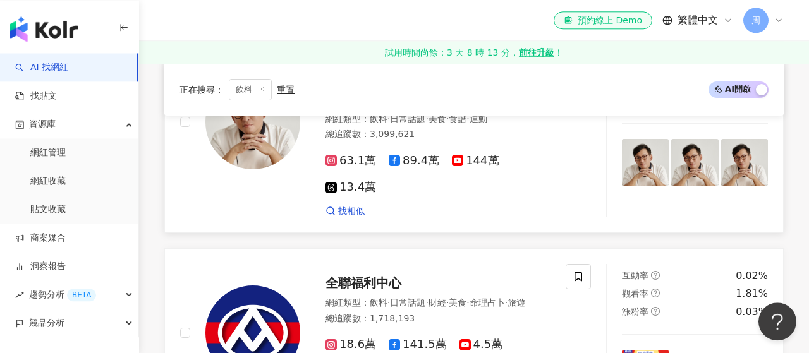
scroll to position [879, 0]
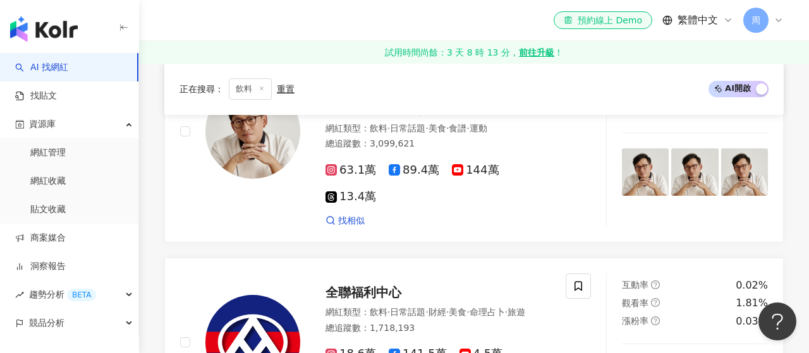
click at [251, 88] on span "飲料" at bounding box center [250, 88] width 43 height 21
click at [261, 88] on line at bounding box center [261, 88] width 3 height 3
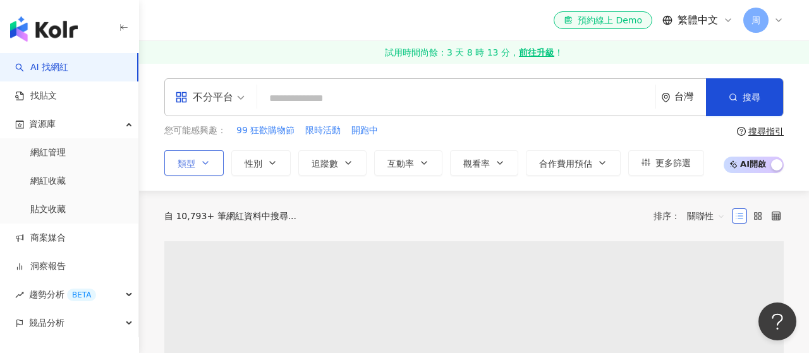
click at [211, 164] on button "類型" at bounding box center [193, 162] width 59 height 25
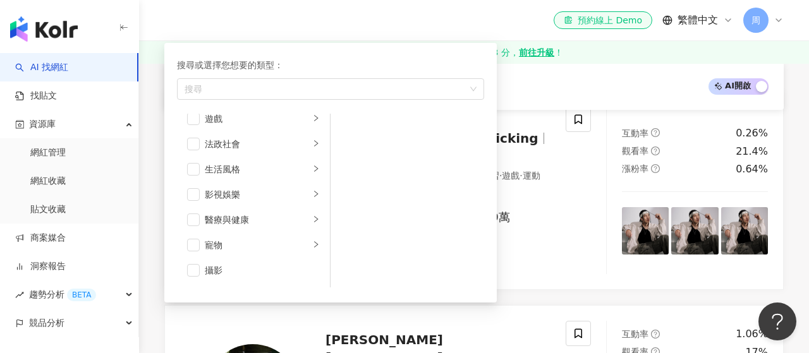
scroll to position [210, 0]
click at [194, 248] on span "button" at bounding box center [193, 247] width 13 height 13
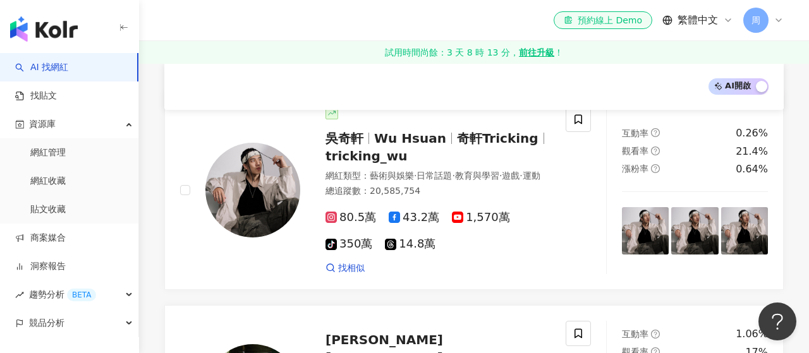
click at [555, 85] on div "AI 開啟 AI 關閉" at bounding box center [473, 86] width 589 height 16
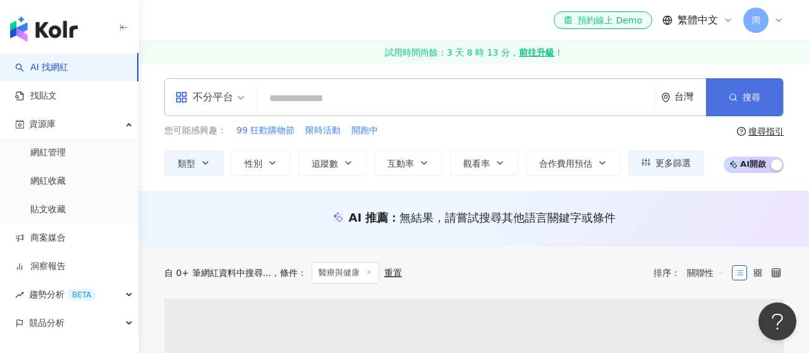
click at [715, 97] on button "搜尋" at bounding box center [744, 97] width 77 height 38
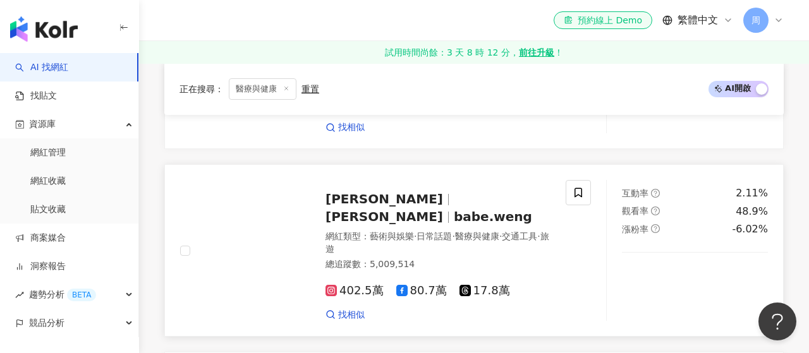
scroll to position [586, 0]
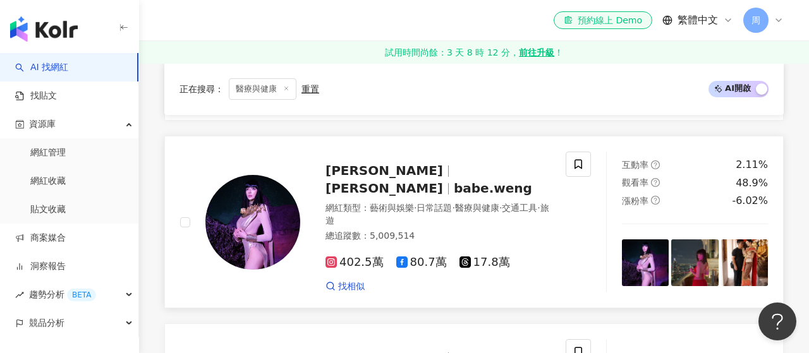
click at [363, 164] on span "Joanna 子涵" at bounding box center [384, 170] width 118 height 15
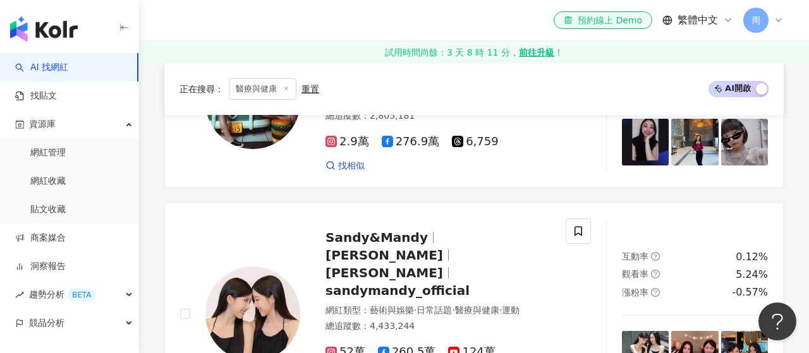
scroll to position [1539, 0]
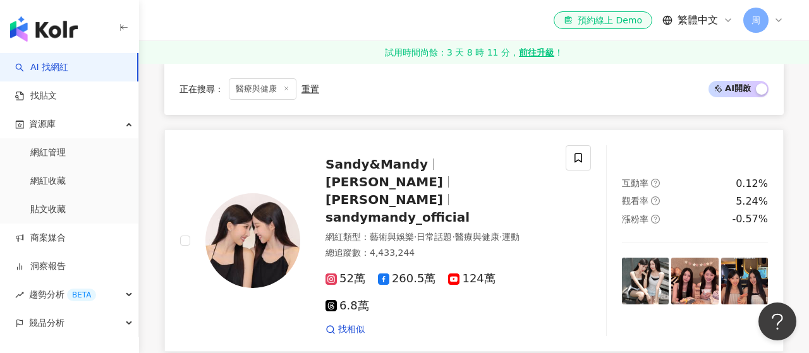
click at [400, 210] on span "sandymandy_official" at bounding box center [397, 217] width 144 height 15
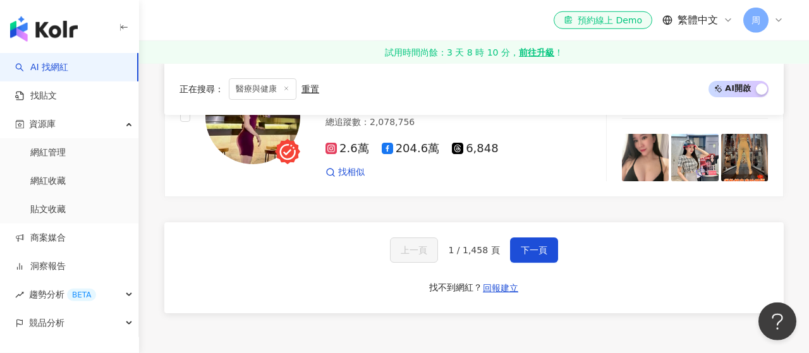
scroll to position [2492, 0]
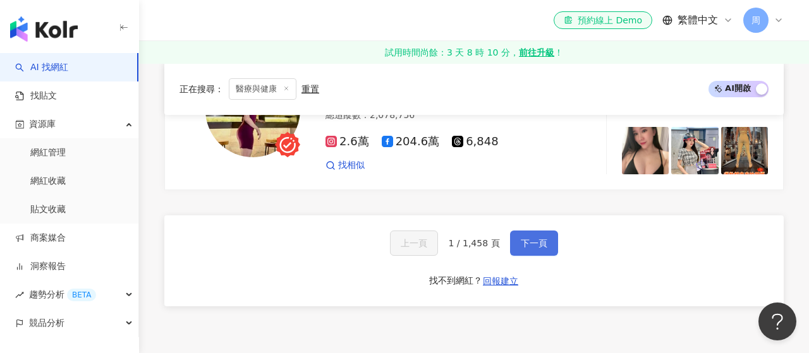
click at [534, 238] on span "下一頁" at bounding box center [534, 243] width 27 height 10
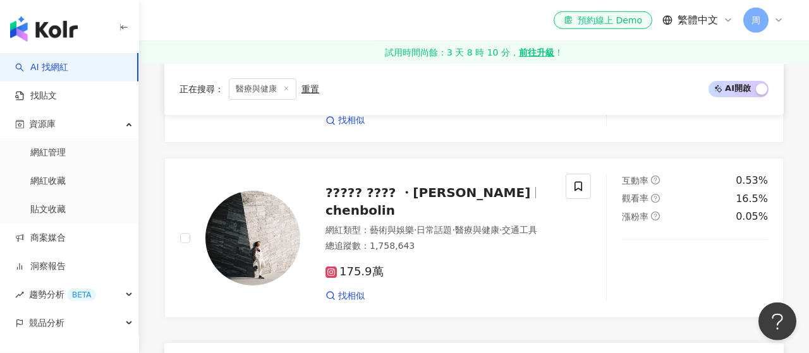
scroll to position [2418, 0]
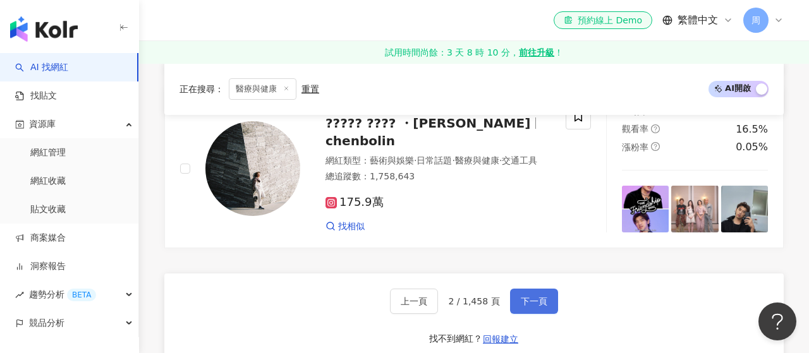
click at [535, 296] on span "下一頁" at bounding box center [534, 301] width 27 height 10
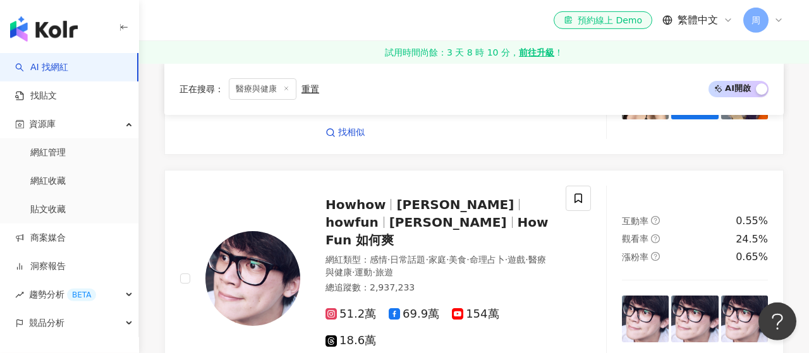
scroll to position [2465, 0]
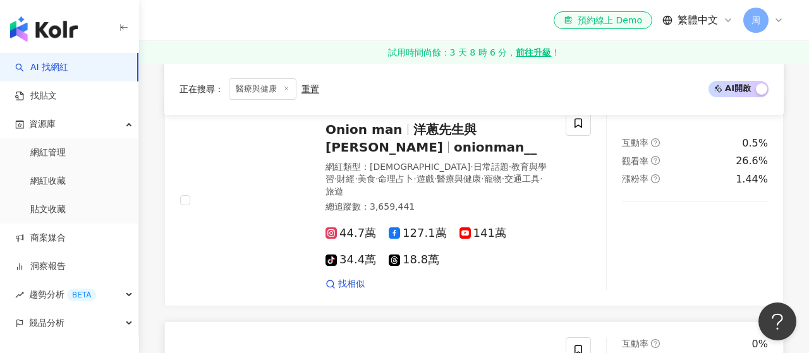
scroll to position [2492, 0]
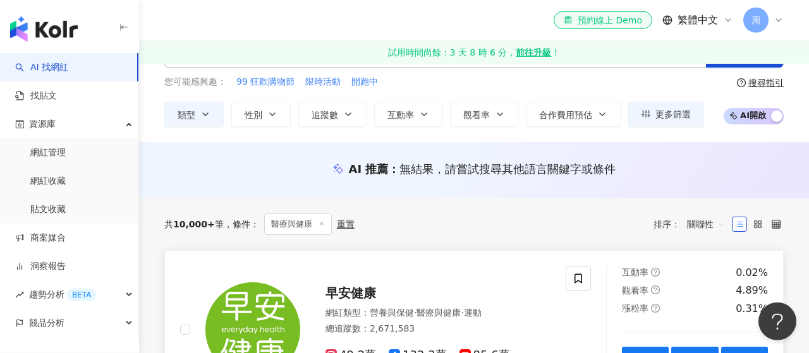
scroll to position [73, 0]
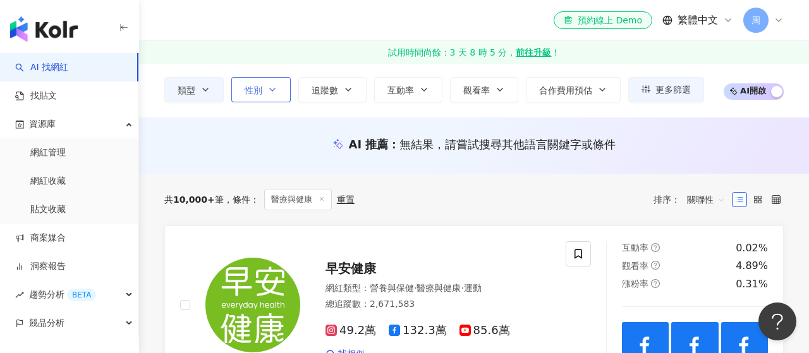
click at [270, 92] on icon "button" at bounding box center [272, 90] width 10 height 10
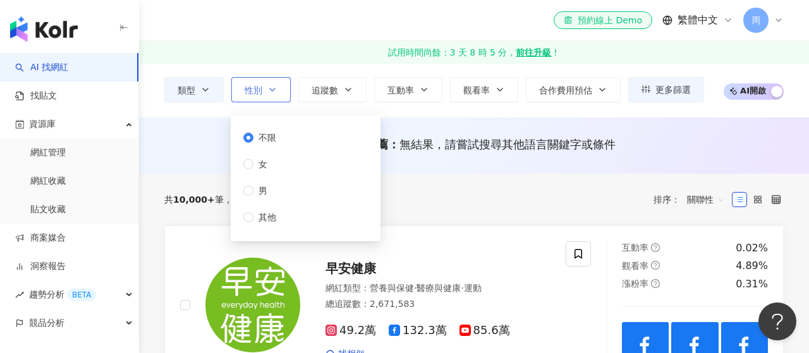
click at [266, 91] on button "性別" at bounding box center [260, 89] width 59 height 25
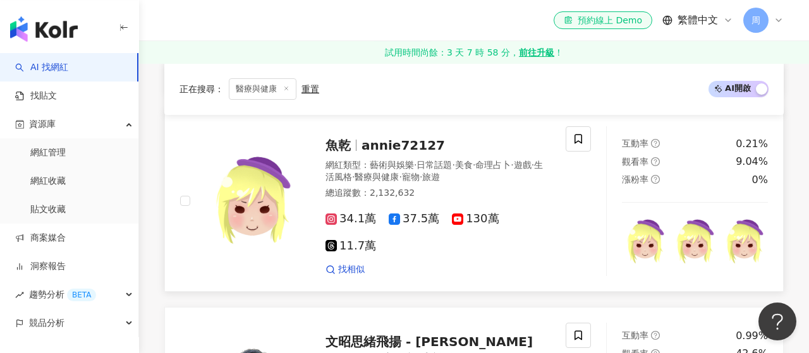
scroll to position [586, 0]
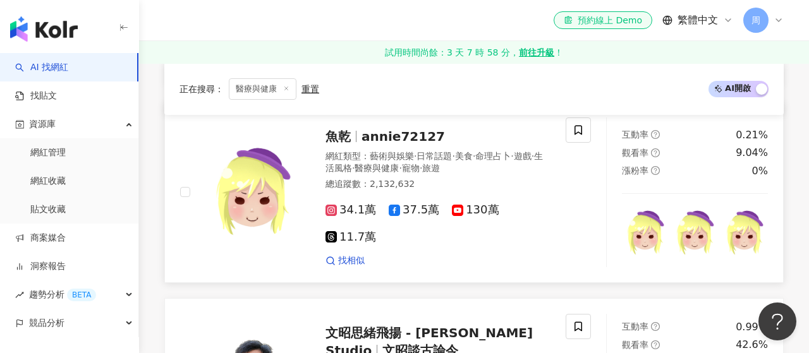
click at [377, 160] on span "生活風格" at bounding box center [433, 162] width 217 height 23
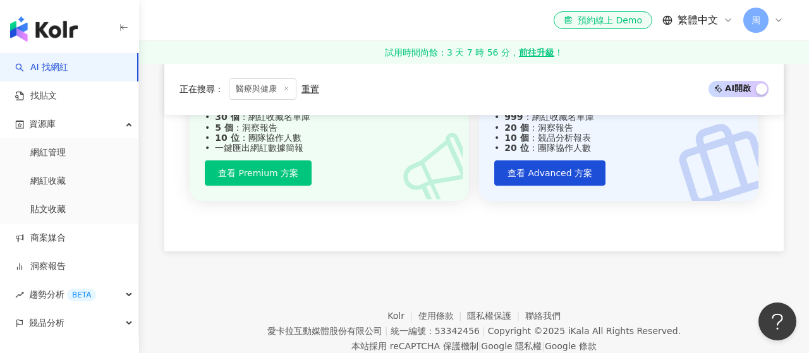
scroll to position [2465, 0]
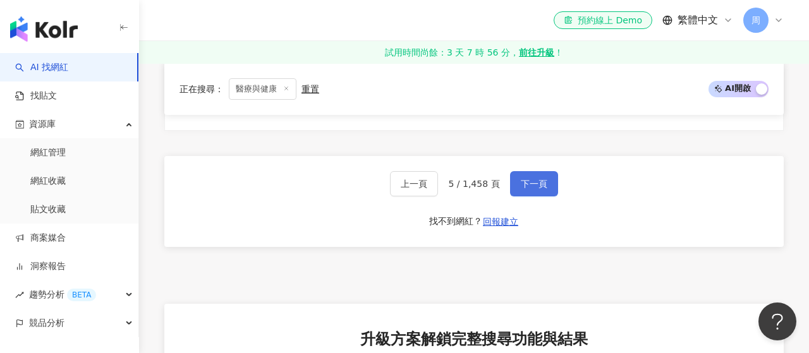
click at [529, 179] on span "下一頁" at bounding box center [534, 184] width 27 height 10
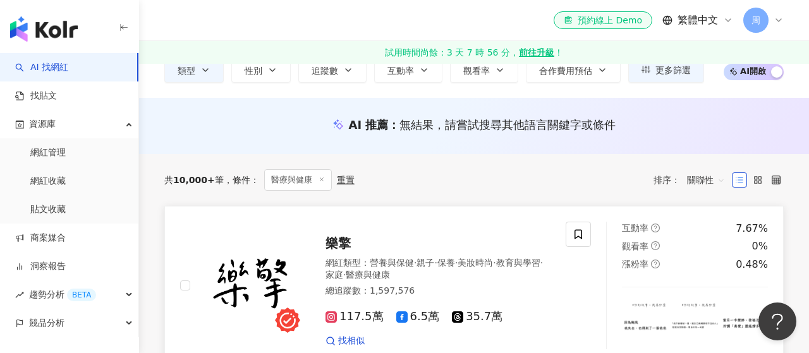
scroll to position [166, 0]
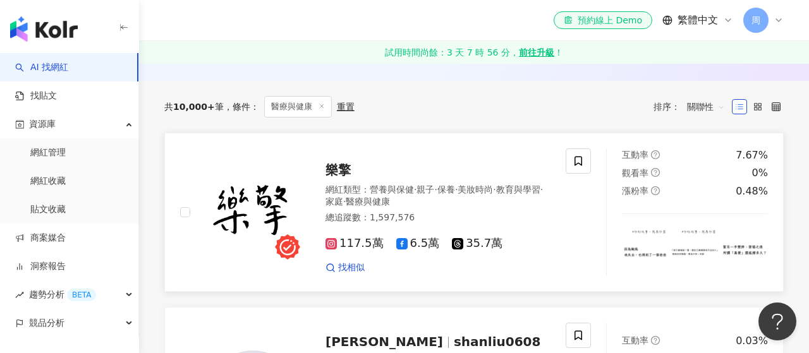
click at [258, 205] on img at bounding box center [252, 212] width 95 height 95
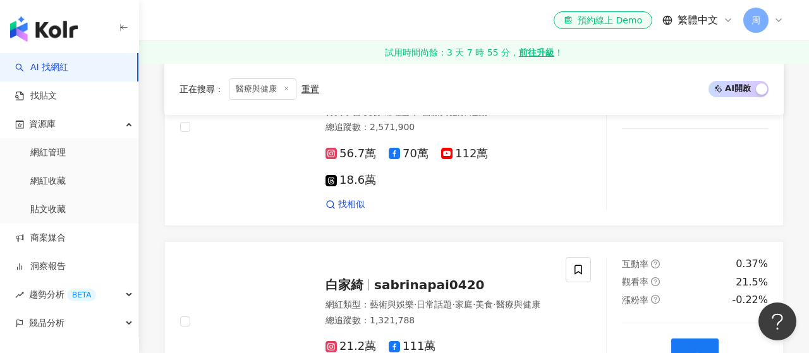
scroll to position [2365, 0]
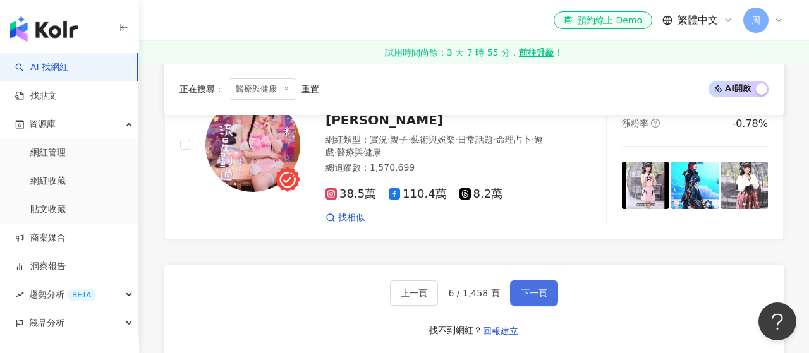
click at [549, 281] on button "下一頁" at bounding box center [534, 293] width 48 height 25
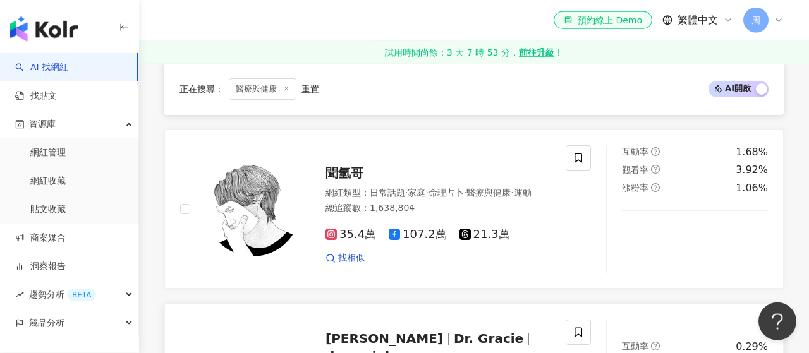
scroll to position [1539, 0]
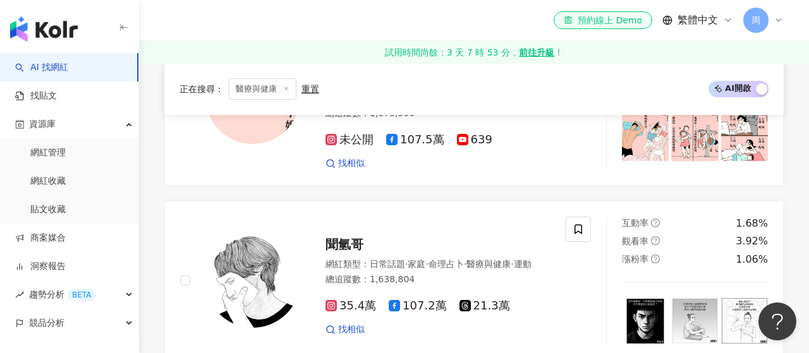
click at [382, 16] on div "el-icon-cs 預約線上 Demo 繁體中文 周" at bounding box center [473, 20] width 619 height 40
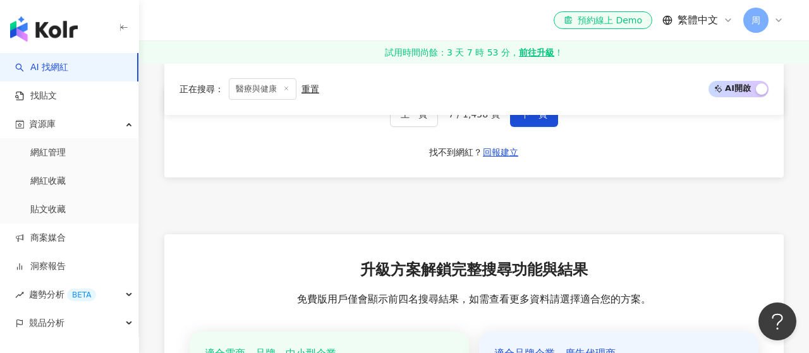
scroll to position [2418, 0]
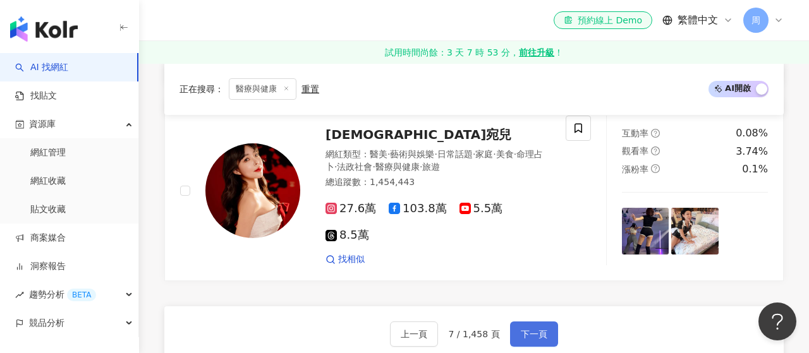
click at [525, 322] on button "下一頁" at bounding box center [534, 334] width 48 height 25
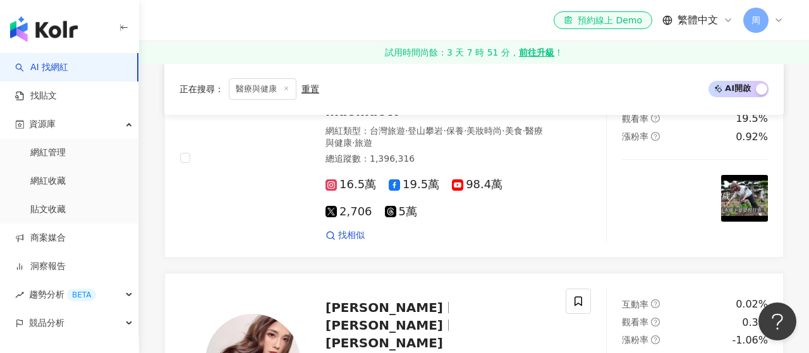
scroll to position [1858, 0]
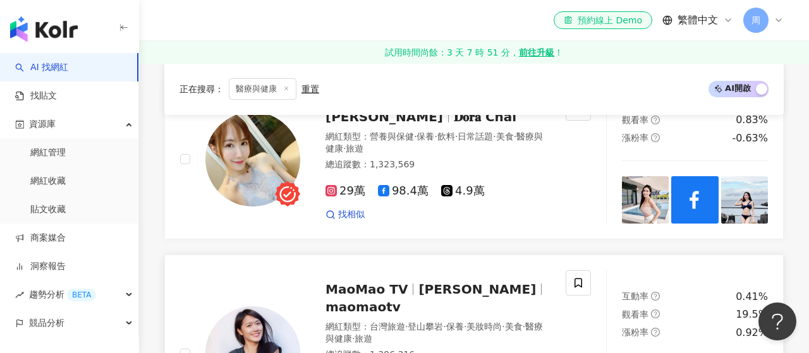
click at [345, 282] on span "MaoMao TV" at bounding box center [366, 289] width 82 height 15
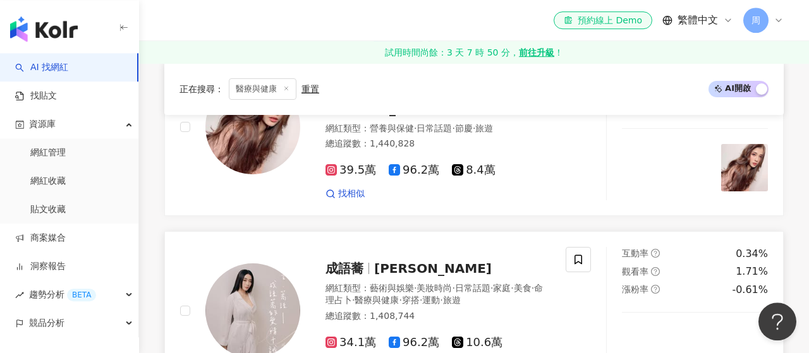
scroll to position [2371, 0]
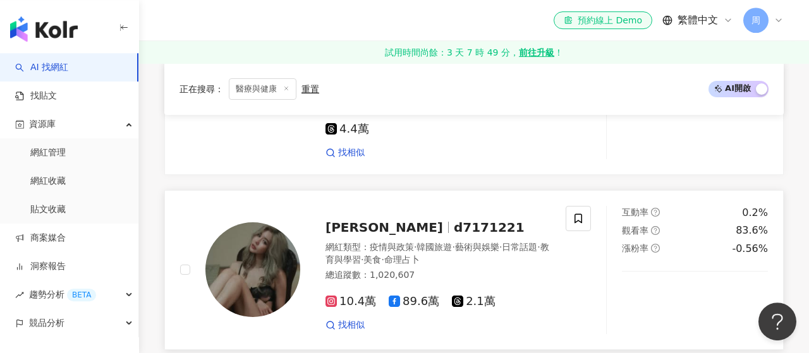
scroll to position [2418, 0]
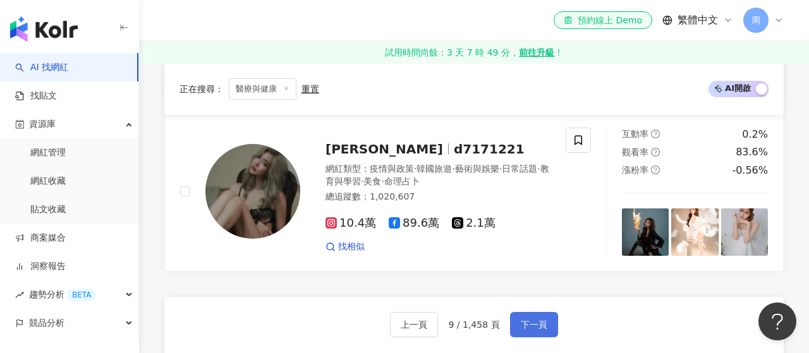
click at [528, 312] on button "下一頁" at bounding box center [534, 324] width 48 height 25
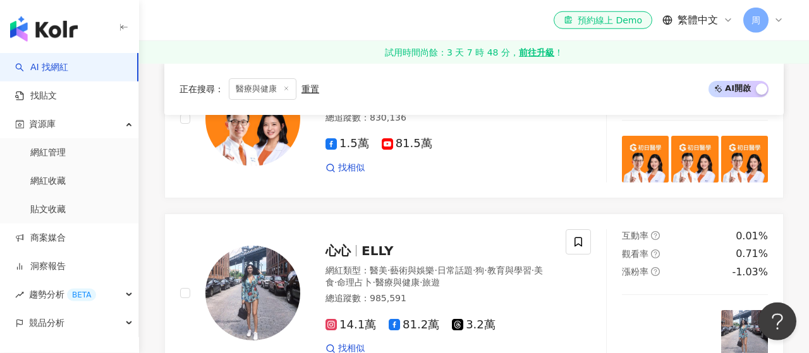
scroll to position [2318, 0]
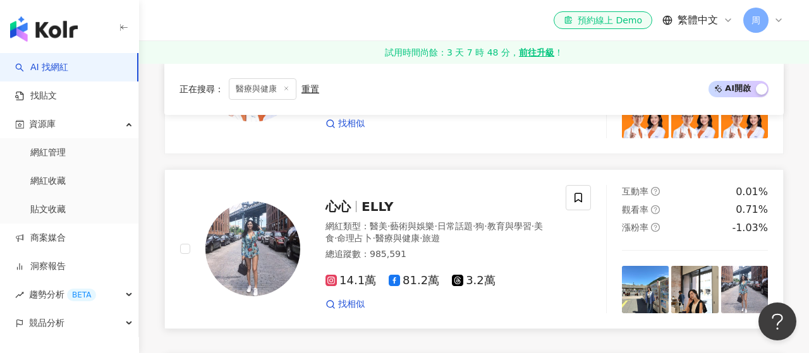
click at [380, 199] on span "ELLY" at bounding box center [377, 206] width 32 height 15
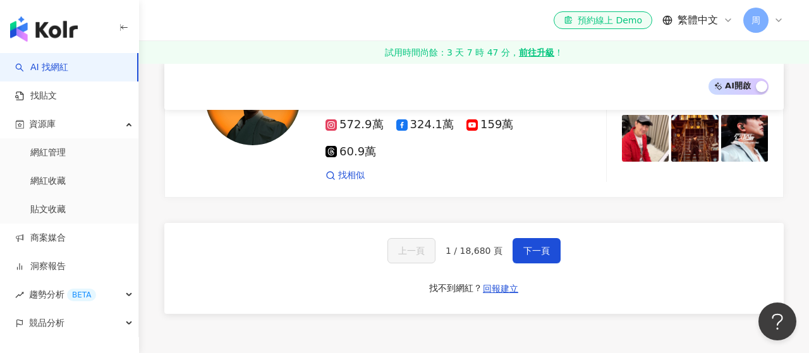
scroll to position [2268, 0]
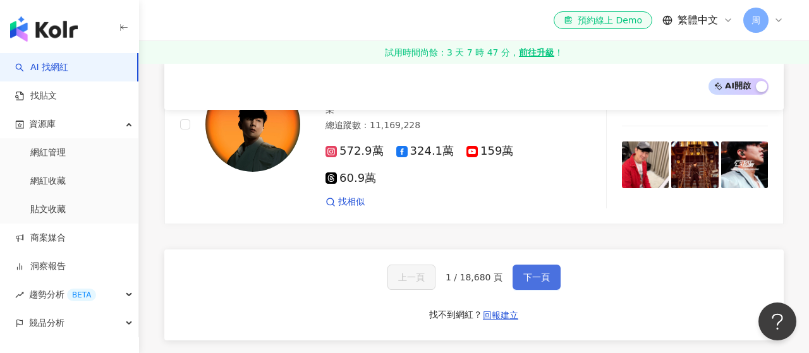
click at [530, 265] on button "下一頁" at bounding box center [536, 277] width 48 height 25
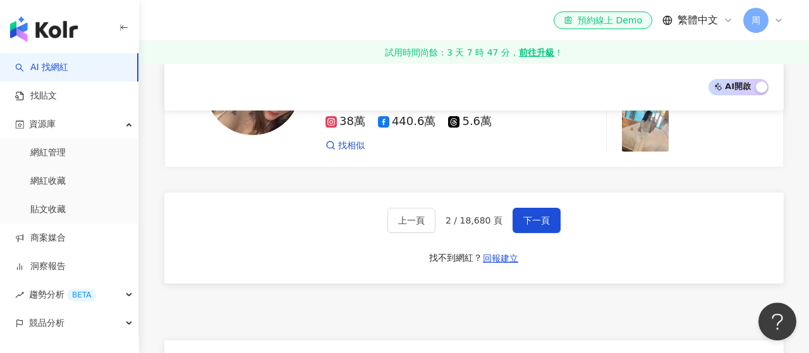
scroll to position [2195, 0]
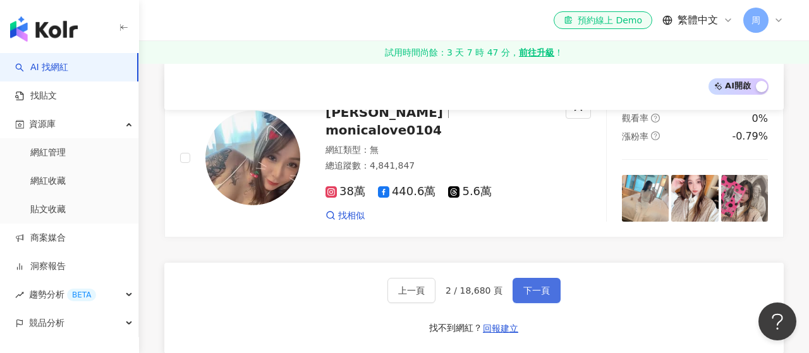
click at [523, 286] on span "下一頁" at bounding box center [536, 291] width 27 height 10
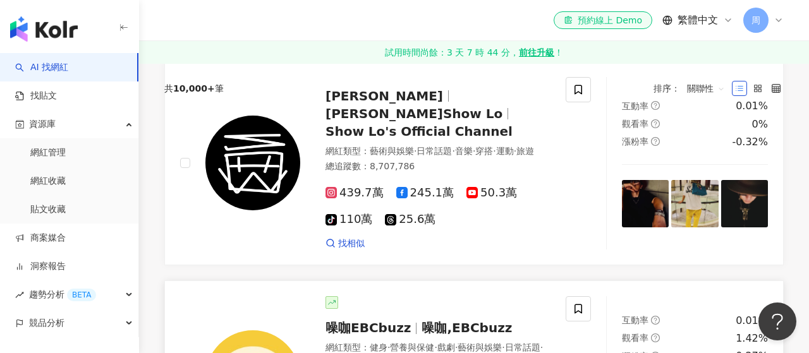
scroll to position [0, 0]
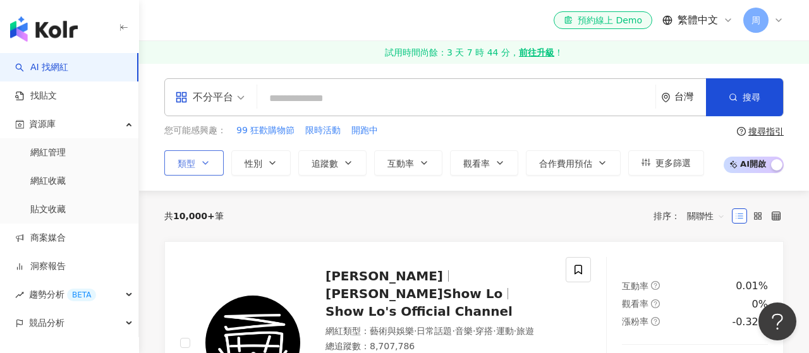
click at [205, 161] on icon "button" at bounding box center [205, 163] width 10 height 10
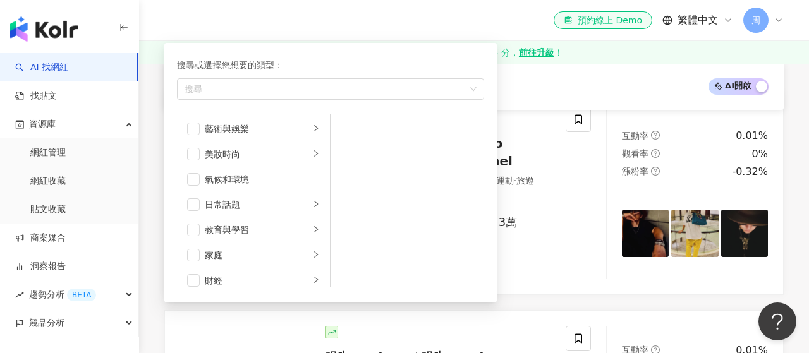
scroll to position [1, 0]
click at [198, 202] on span "button" at bounding box center [193, 203] width 13 height 13
click at [198, 224] on span "button" at bounding box center [193, 228] width 13 height 13
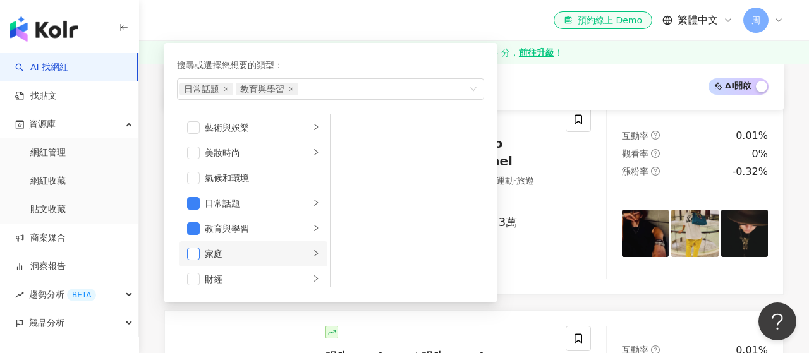
click at [189, 251] on span "button" at bounding box center [193, 254] width 13 height 13
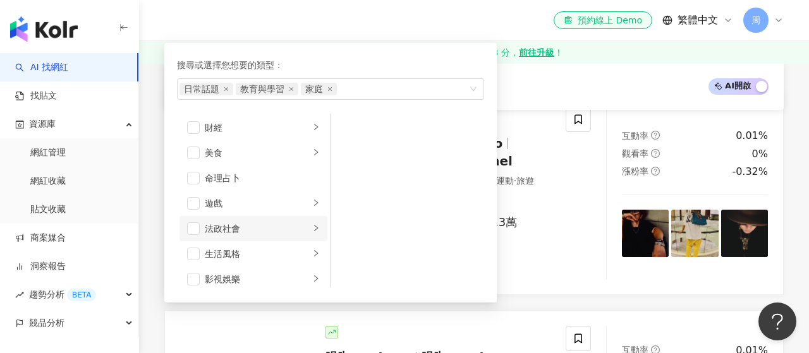
scroll to position [229, 0]
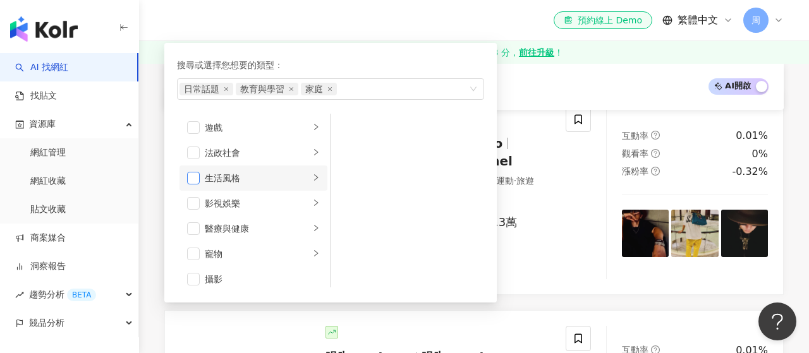
click at [194, 177] on span "button" at bounding box center [193, 178] width 13 height 13
click at [196, 227] on span "button" at bounding box center [193, 228] width 13 height 13
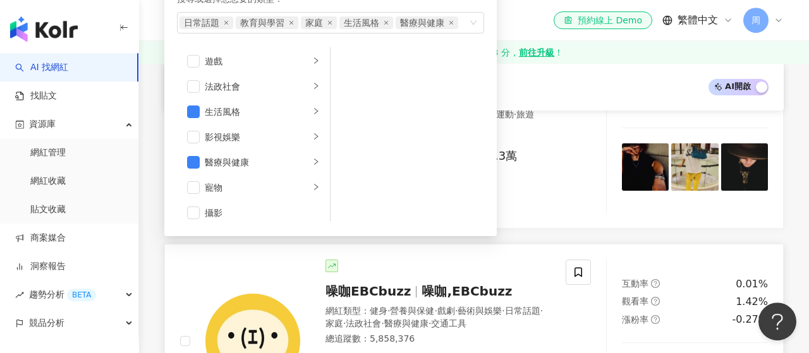
scroll to position [220, 0]
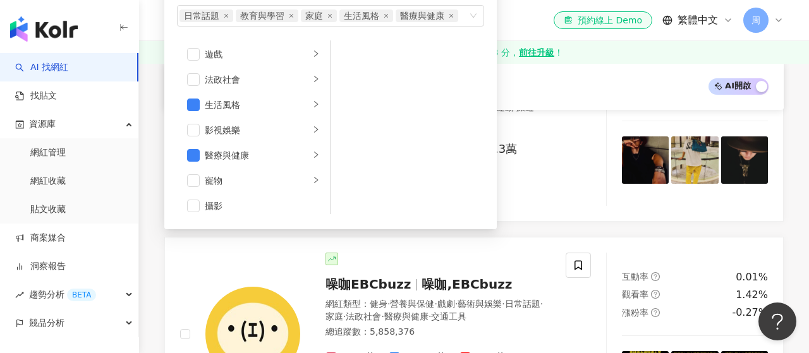
click at [584, 92] on div "AI 開啟 AI 關閉" at bounding box center [473, 86] width 589 height 16
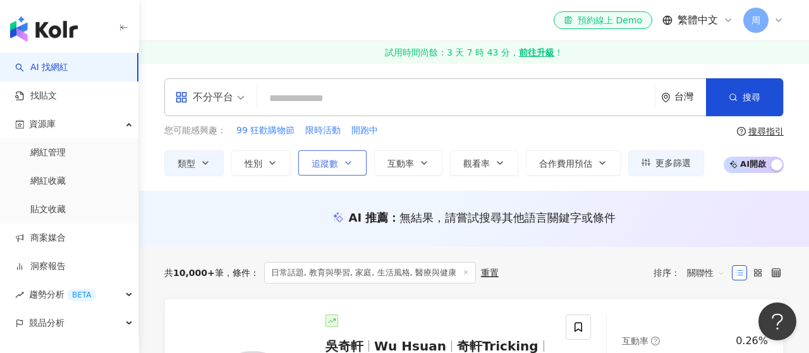
click at [335, 159] on span "追蹤數" at bounding box center [324, 164] width 27 height 10
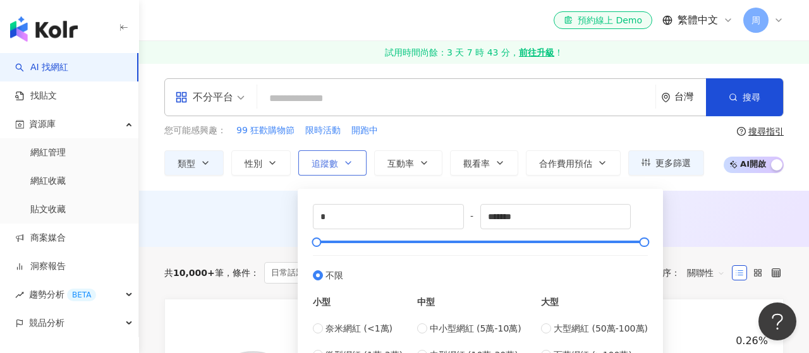
click at [335, 159] on span "追蹤數" at bounding box center [324, 164] width 27 height 10
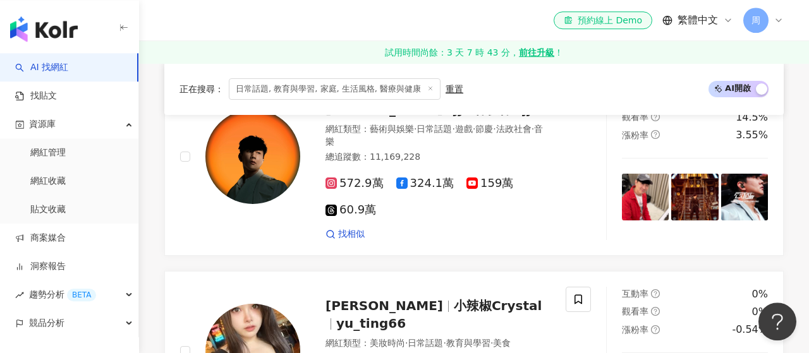
scroll to position [2199, 0]
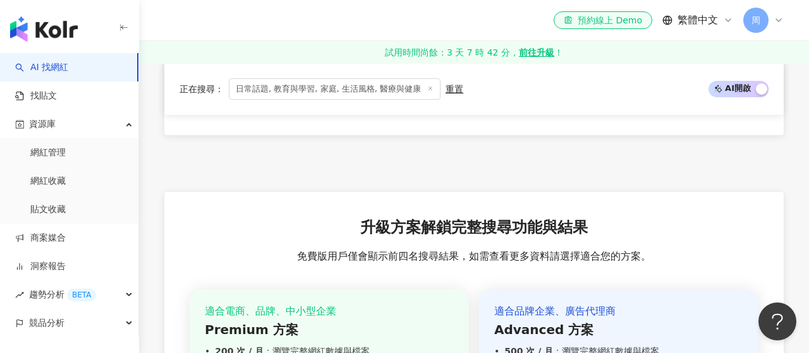
scroll to position [2378, 0]
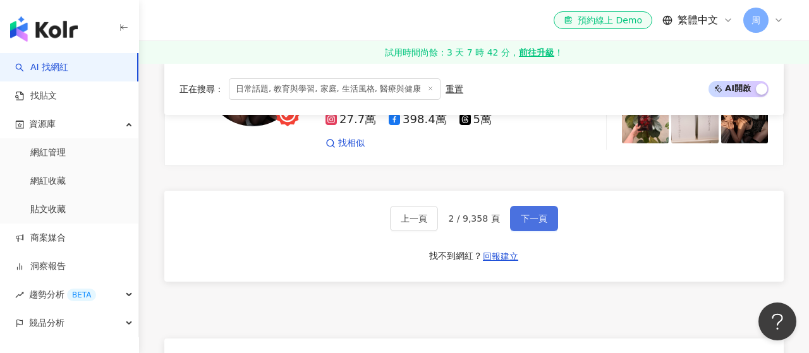
click at [524, 214] on span "下一頁" at bounding box center [534, 219] width 27 height 10
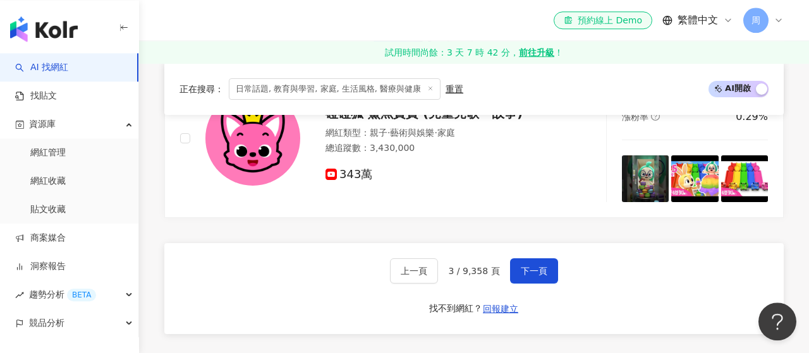
scroll to position [2345, 0]
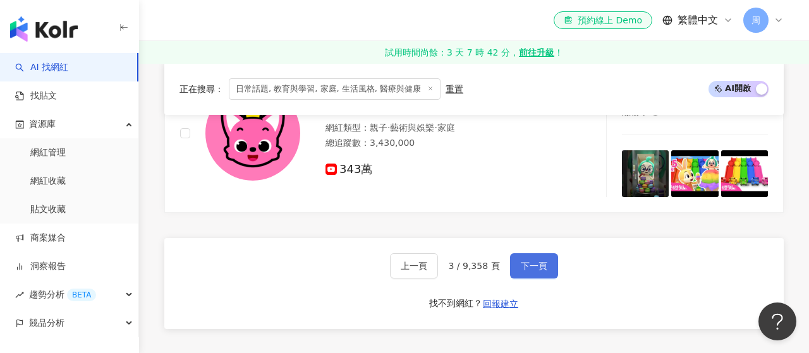
click at [524, 261] on span "下一頁" at bounding box center [534, 266] width 27 height 10
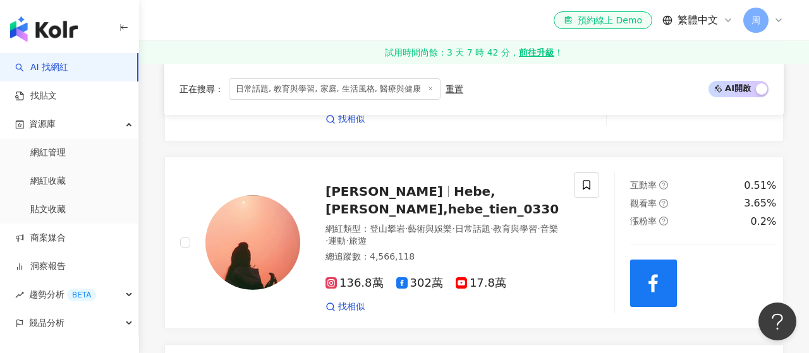
scroll to position [1414, 0]
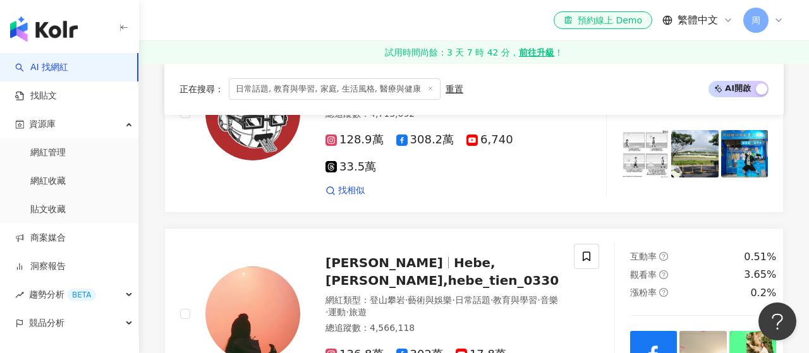
click at [56, 30] on img "button" at bounding box center [44, 28] width 68 height 25
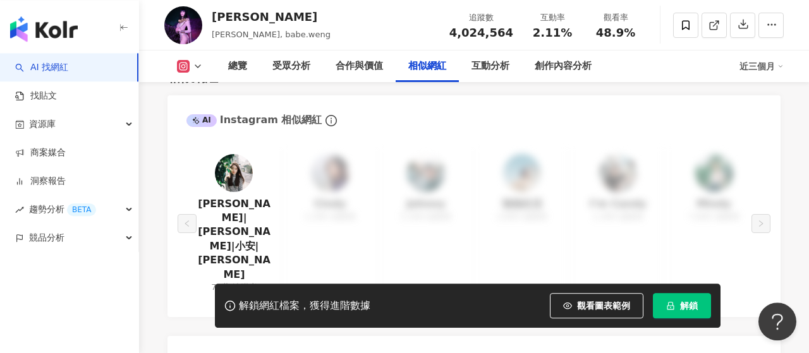
scroll to position [2125, 0]
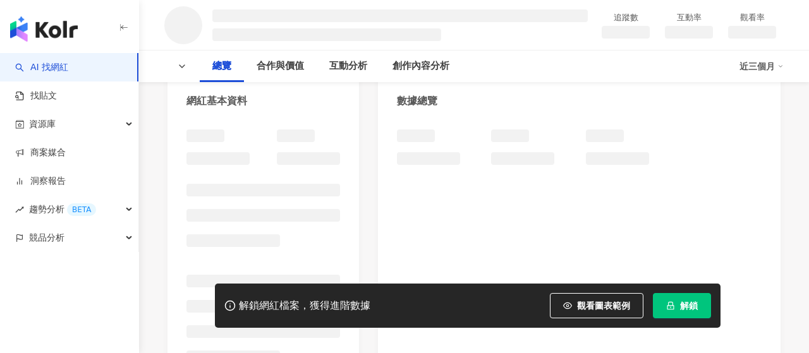
scroll to position [293, 0]
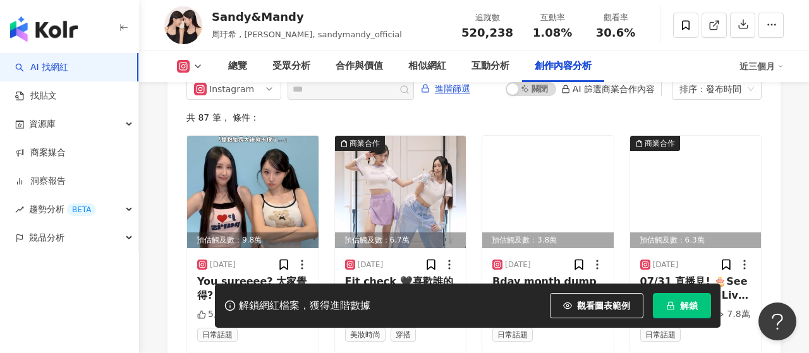
scroll to position [4096, 0]
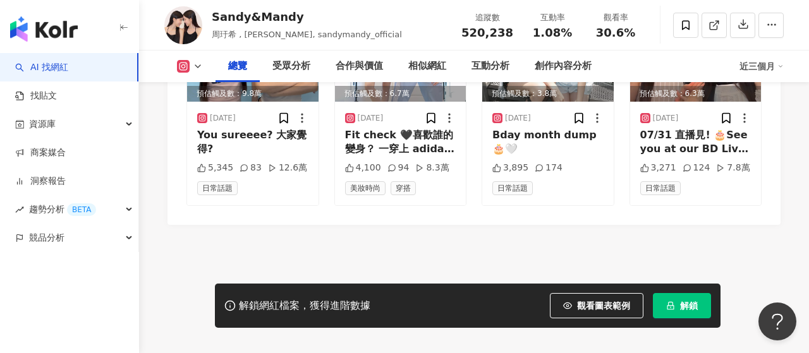
scroll to position [293, 0]
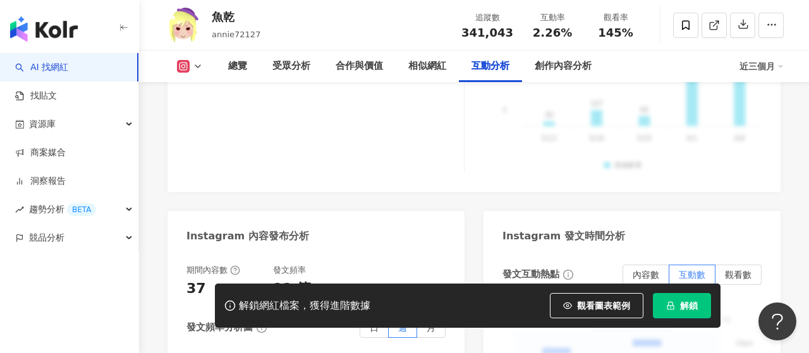
scroll to position [3078, 0]
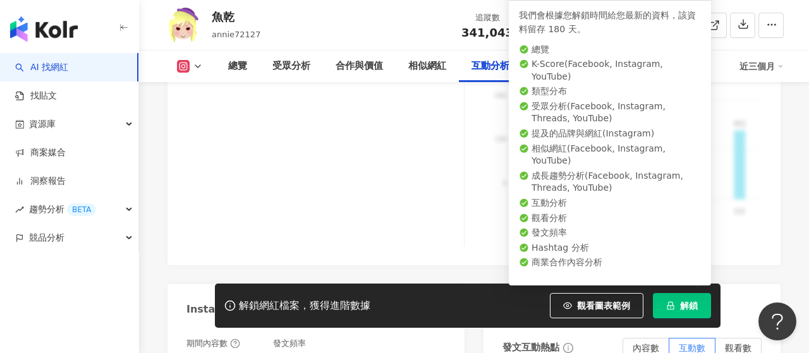
click at [685, 307] on span "解鎖" at bounding box center [689, 306] width 18 height 10
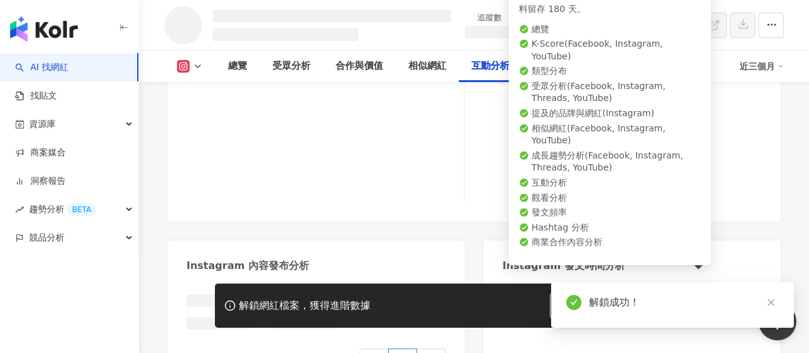
scroll to position [2697, 0]
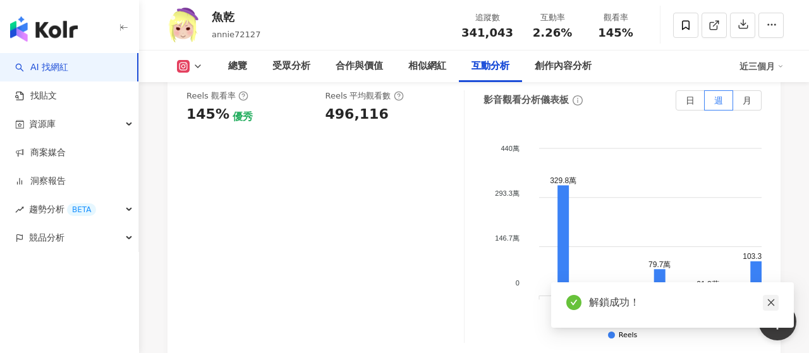
scroll to position [3067, 0]
click at [773, 306] on icon "close" at bounding box center [770, 302] width 7 height 7
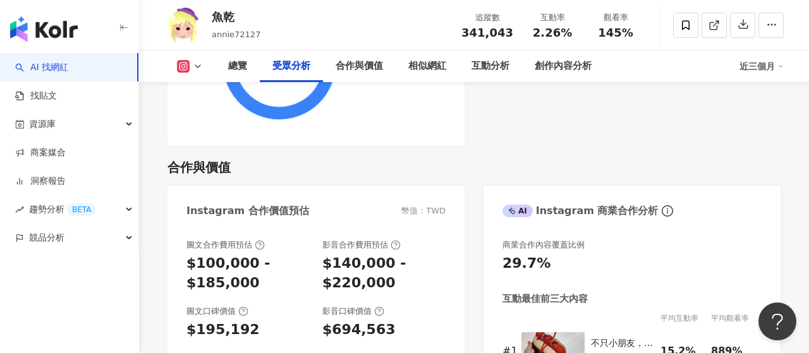
scroll to position [1859, 0]
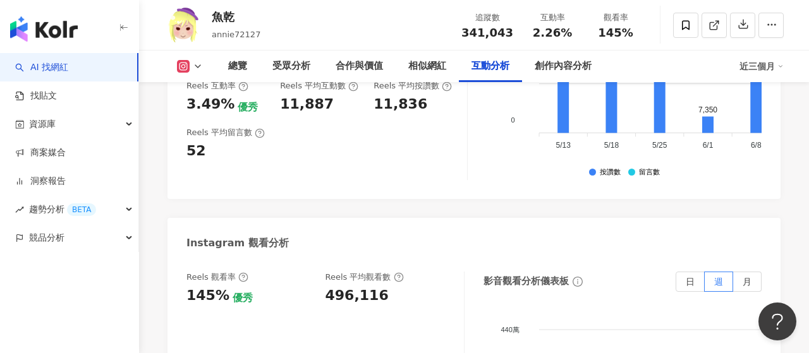
scroll to position [2886, 0]
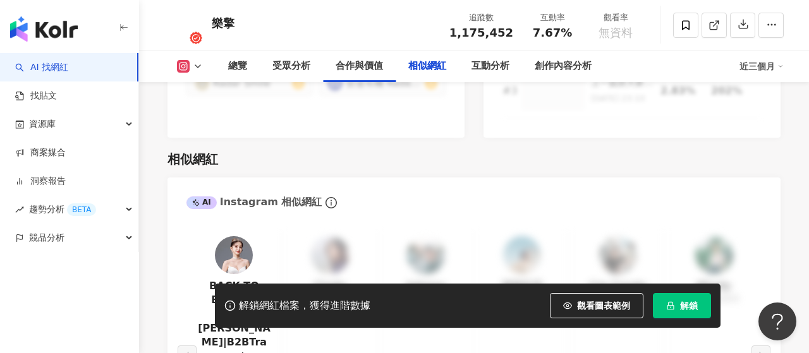
scroll to position [2199, 0]
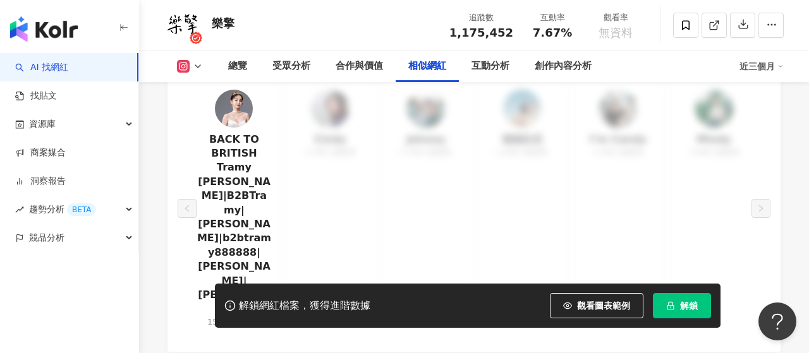
click at [678, 305] on button "解鎖" at bounding box center [682, 305] width 58 height 25
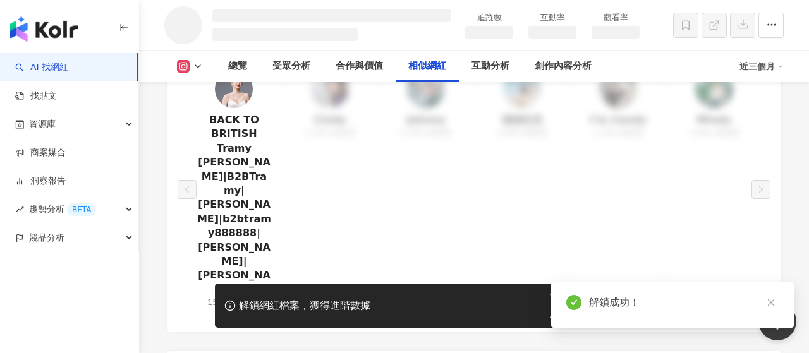
scroll to position [1857, 0]
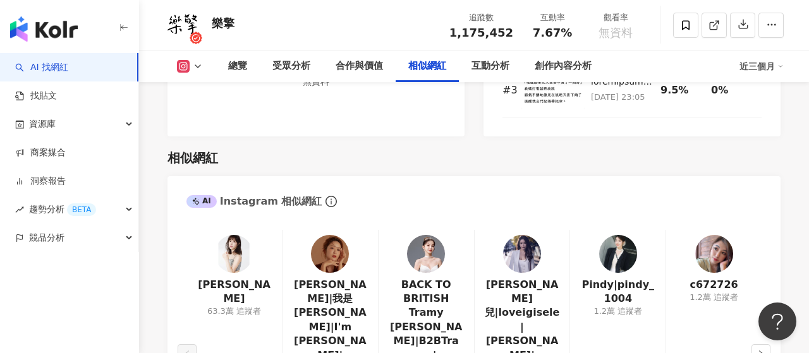
scroll to position [2159, 0]
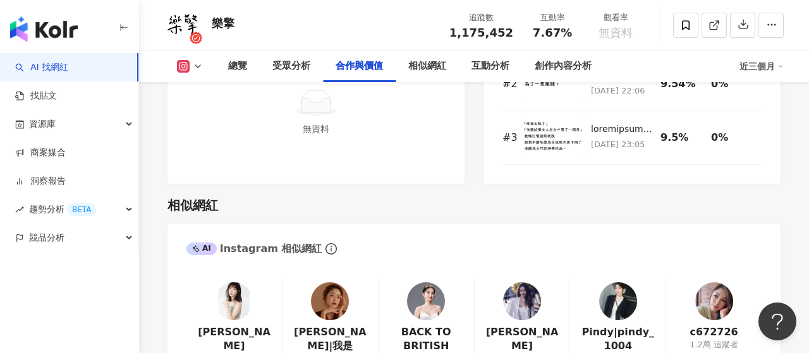
scroll to position [2015, 0]
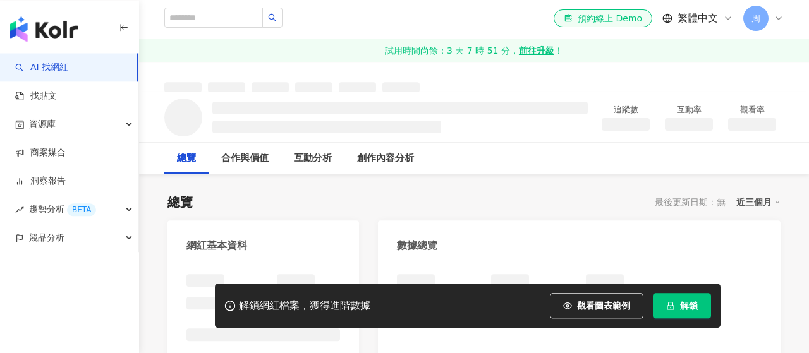
scroll to position [73, 0]
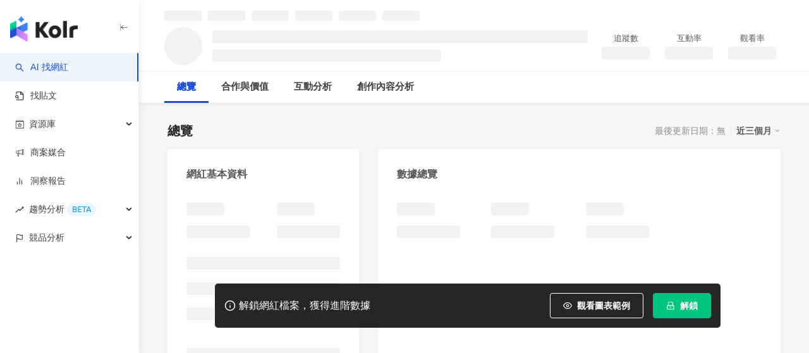
click at [688, 316] on button "解鎖" at bounding box center [682, 305] width 58 height 25
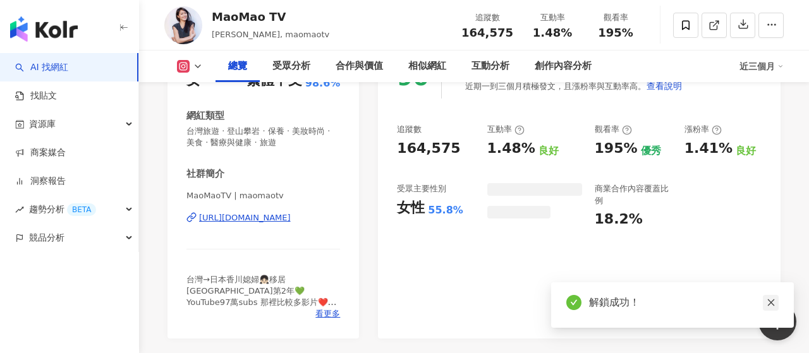
click at [775, 303] on icon "close" at bounding box center [770, 302] width 9 height 9
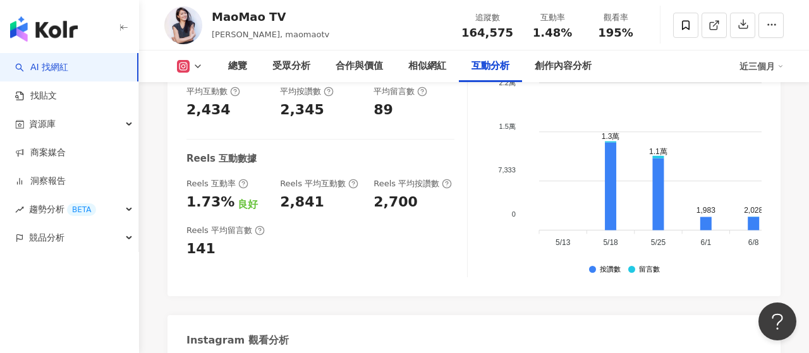
scroll to position [2931, 0]
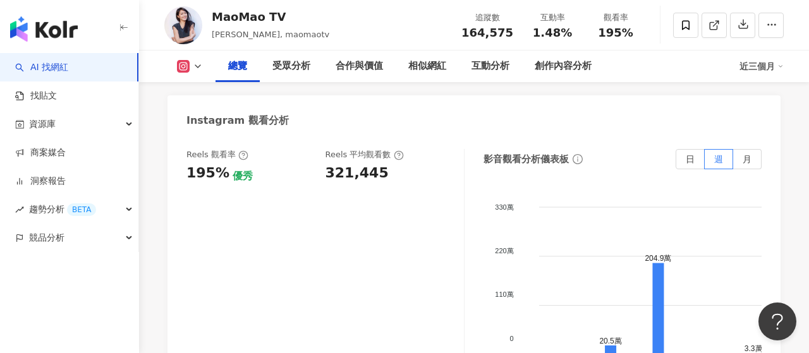
scroll to position [220, 0]
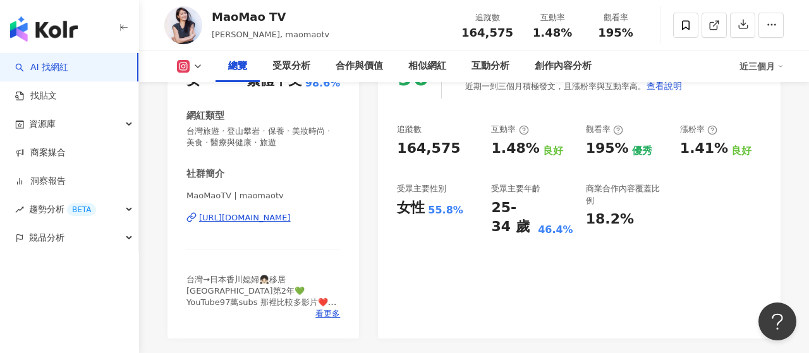
scroll to position [78, 0]
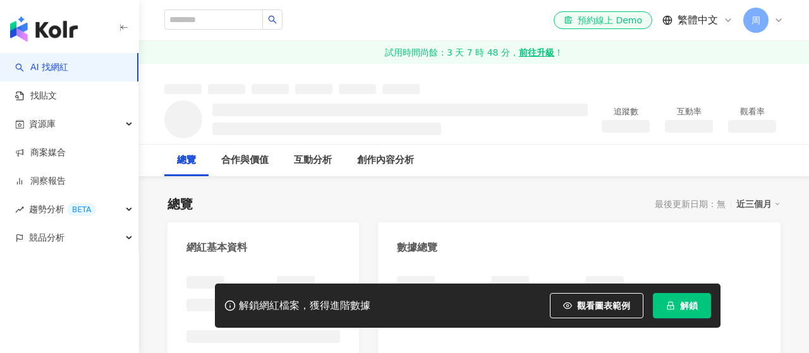
click at [684, 309] on span "解鎖" at bounding box center [689, 306] width 18 height 10
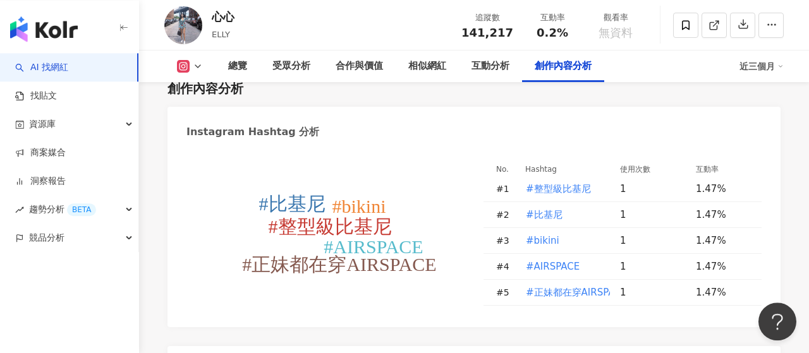
scroll to position [3738, 0]
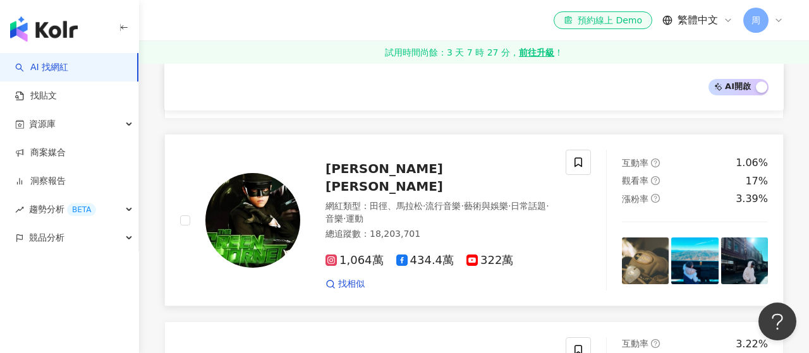
scroll to position [440, 0]
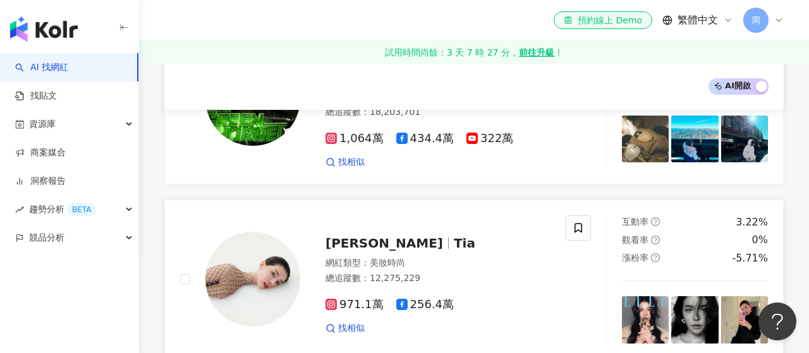
drag, startPoint x: 352, startPoint y: 240, endPoint x: 365, endPoint y: 246, distance: 13.9
click at [354, 242] on span "李毓芬" at bounding box center [384, 243] width 118 height 15
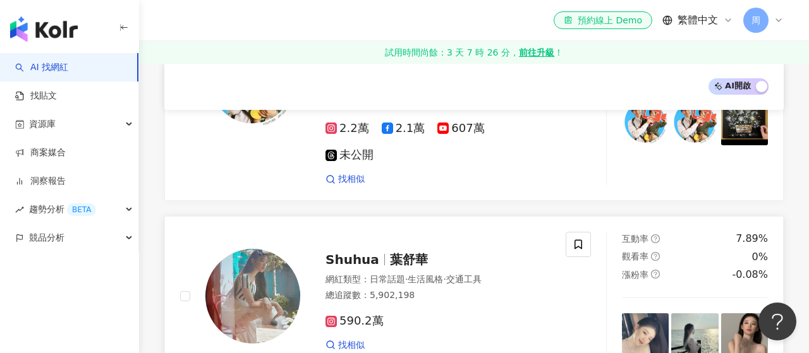
scroll to position [1686, 0]
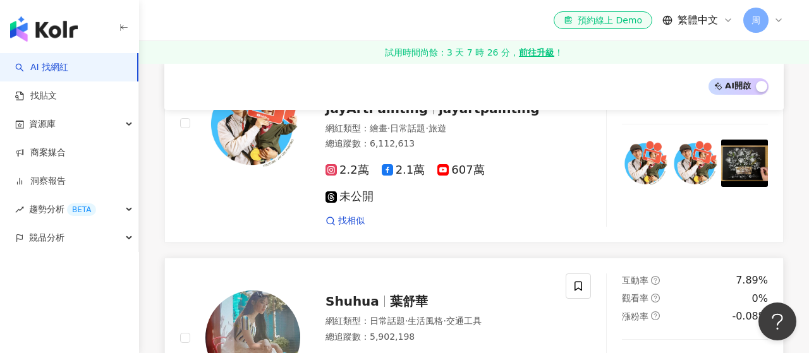
click at [366, 294] on span "Shuhua" at bounding box center [352, 301] width 54 height 15
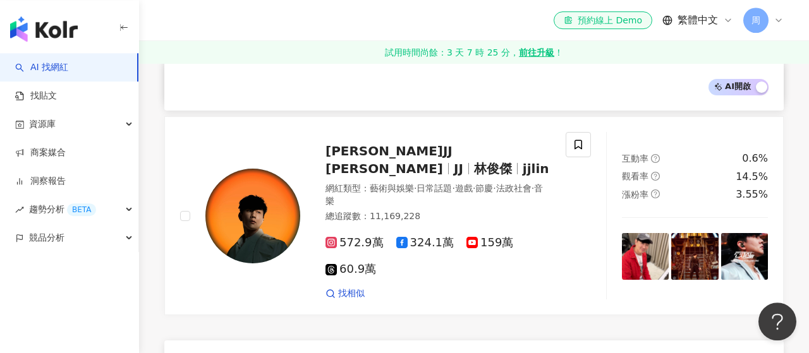
scroll to position [2272, 0]
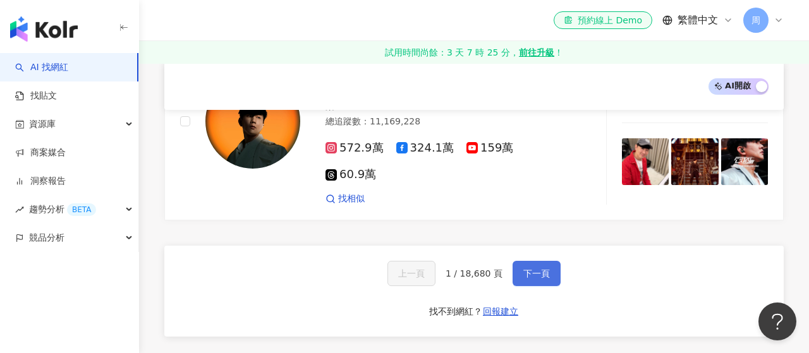
click at [528, 268] on span "下一頁" at bounding box center [536, 273] width 27 height 10
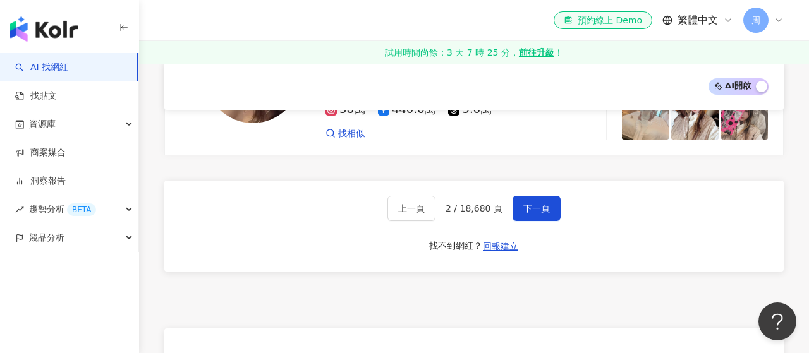
scroll to position [1910, 0]
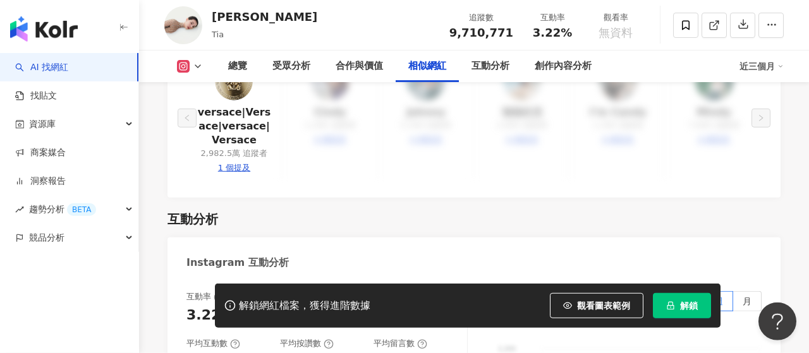
scroll to position [2565, 0]
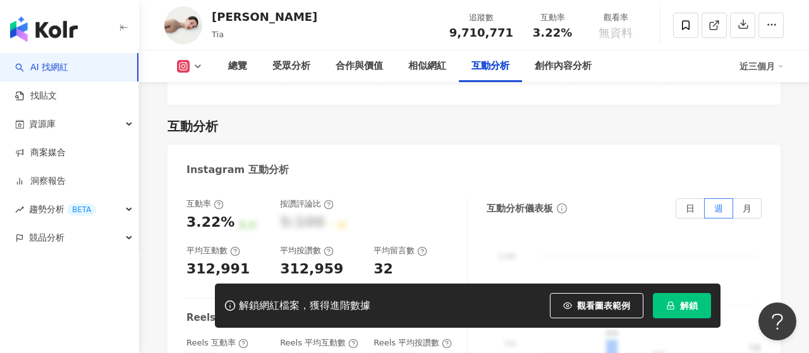
click at [697, 308] on span "解鎖" at bounding box center [689, 306] width 18 height 10
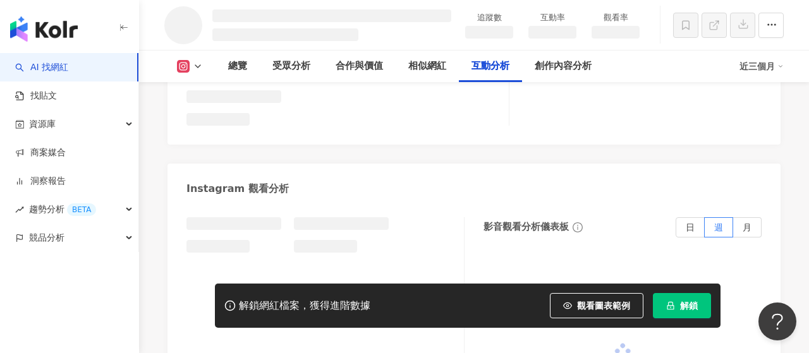
scroll to position [2247, 0]
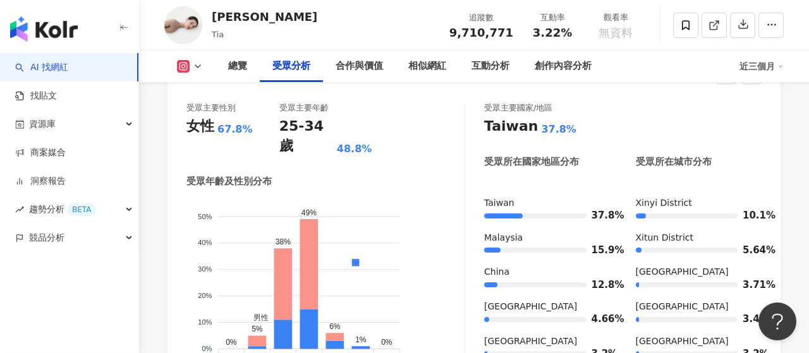
scroll to position [1145, 0]
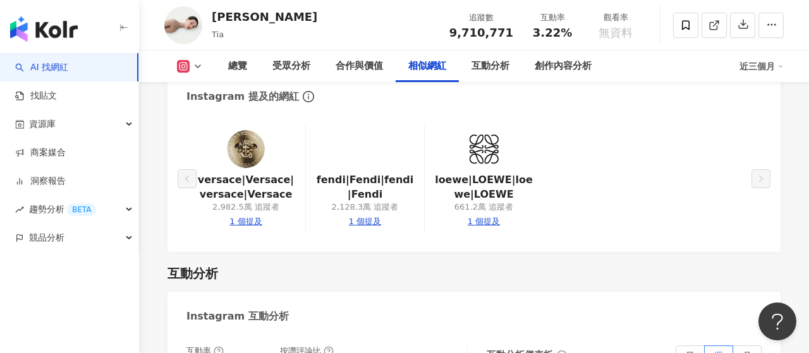
scroll to position [2341, 0]
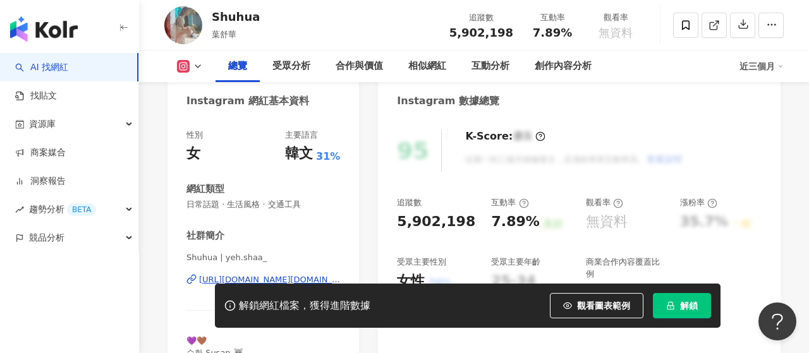
scroll to position [879, 0]
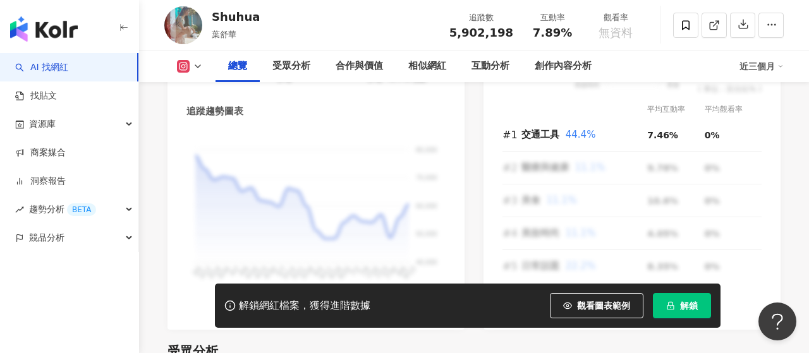
click at [186, 23] on img at bounding box center [183, 25] width 38 height 38
click at [196, 31] on img at bounding box center [183, 25] width 38 height 38
click at [244, 67] on div "總覽" at bounding box center [237, 66] width 19 height 15
click at [179, 33] on img at bounding box center [183, 25] width 38 height 38
